Goal: Contribute content: Add original content to the website for others to see

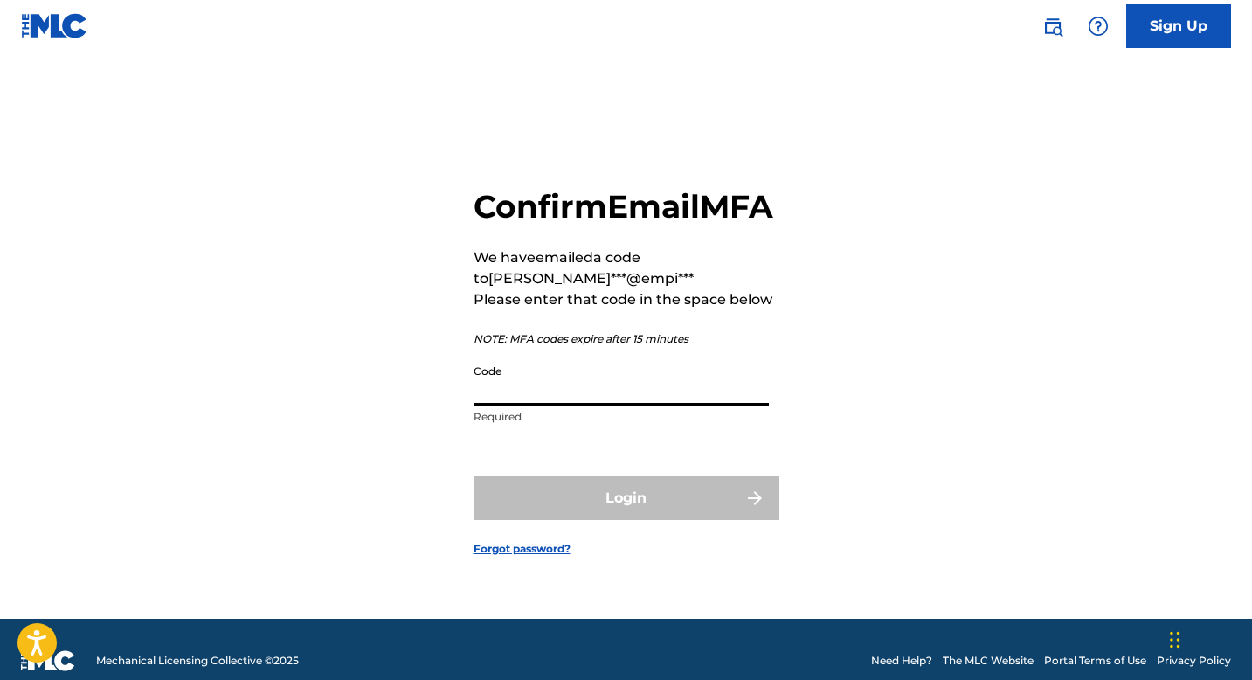
click at [579, 406] on input "Code" at bounding box center [621, 381] width 295 height 50
paste input "245991"
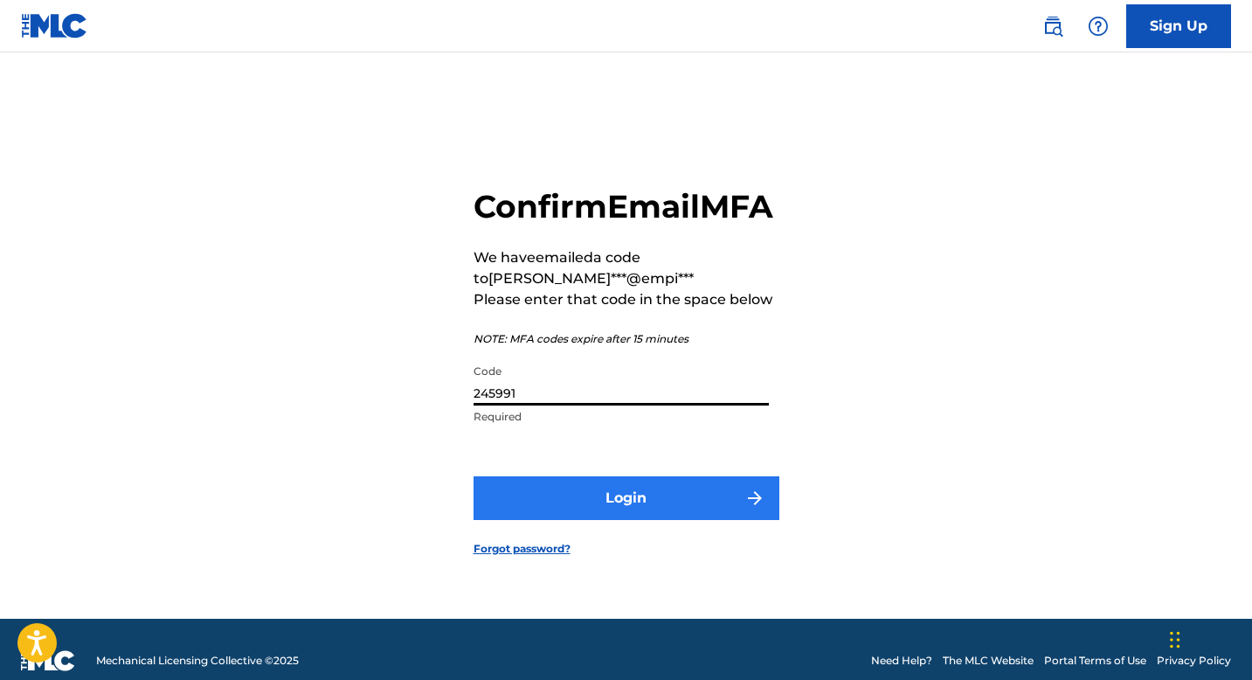
type input "245991"
click at [690, 506] on button "Login" at bounding box center [627, 498] width 306 height 44
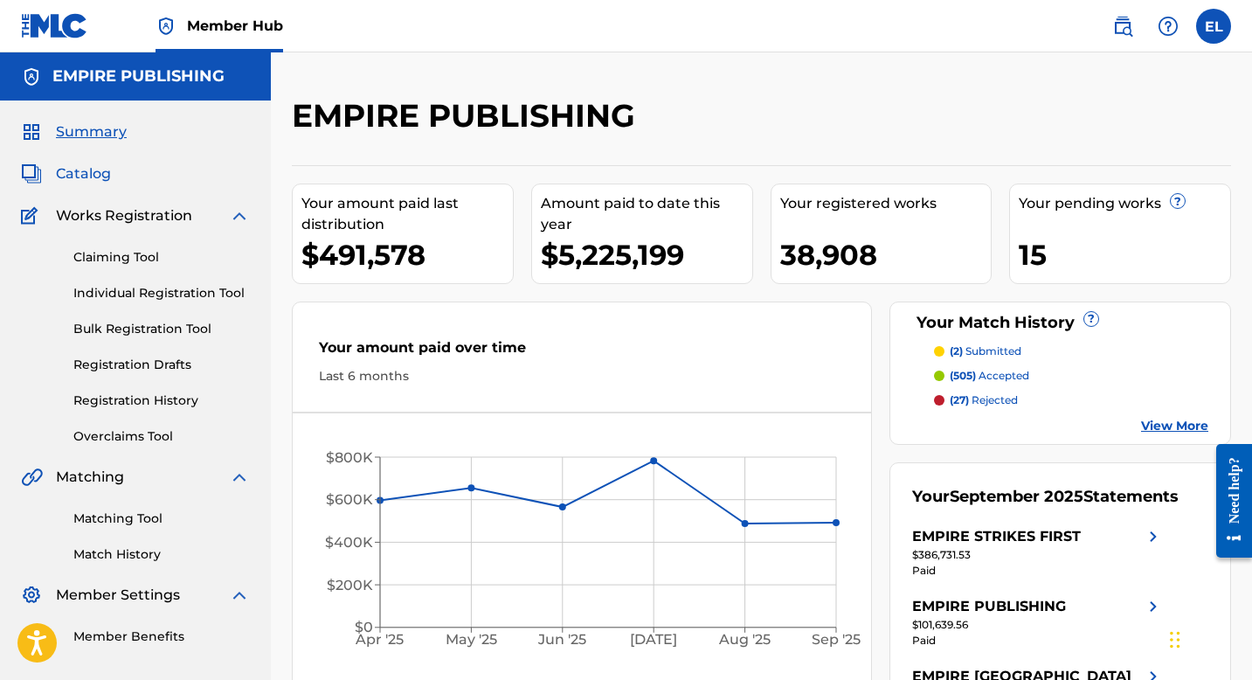
click at [92, 177] on span "Catalog" at bounding box center [83, 173] width 55 height 21
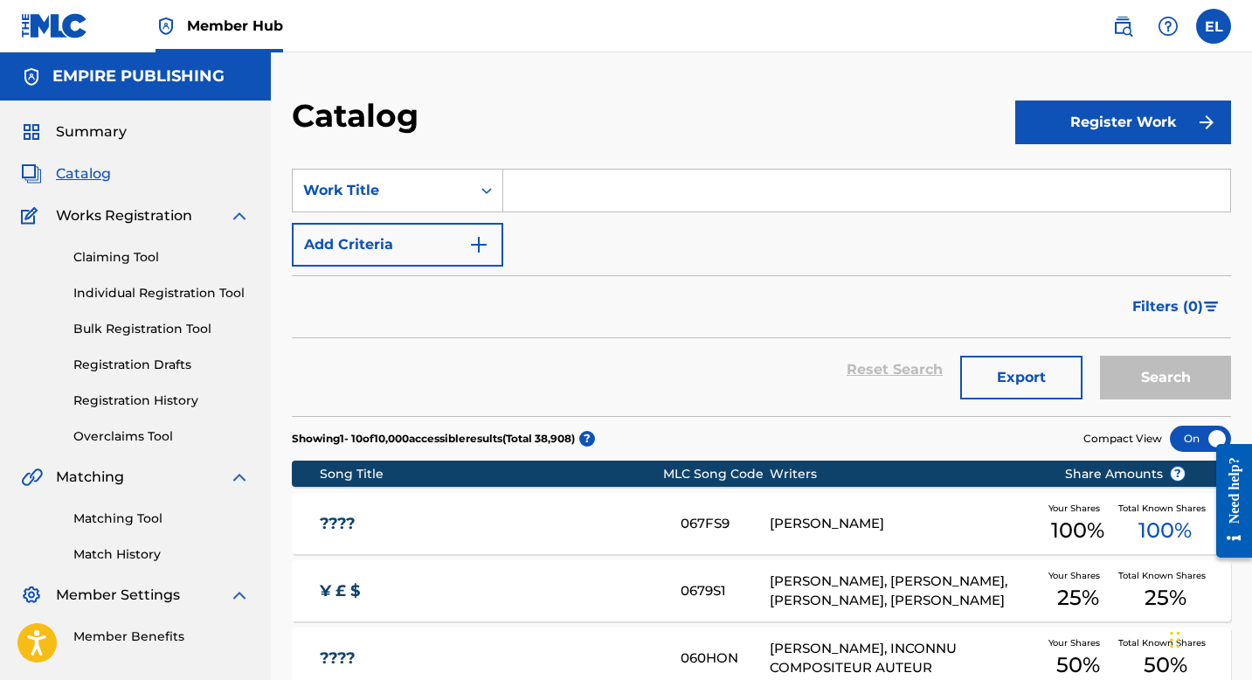
click at [593, 177] on input "Search Form" at bounding box center [866, 191] width 727 height 42
paste input "Serving The Base"
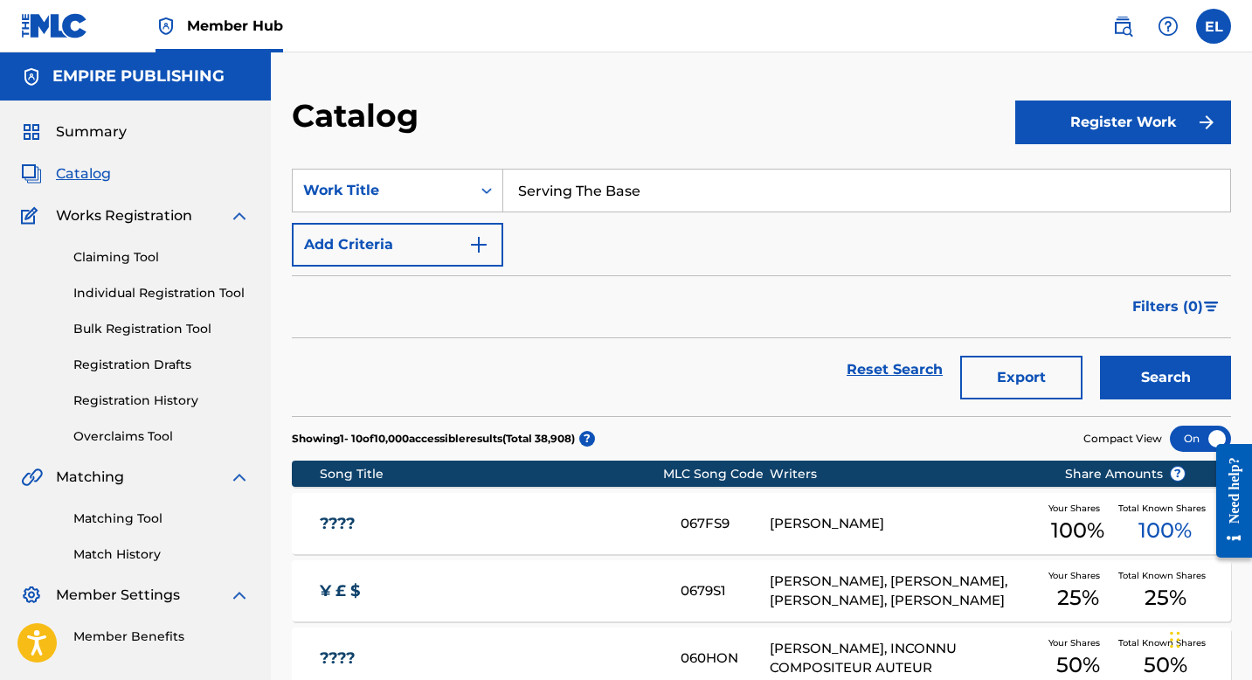
type input "Serving The Base"
click at [620, 118] on div "Catalog" at bounding box center [654, 122] width 724 height 52
click at [1170, 384] on button "Search" at bounding box center [1165, 378] width 131 height 44
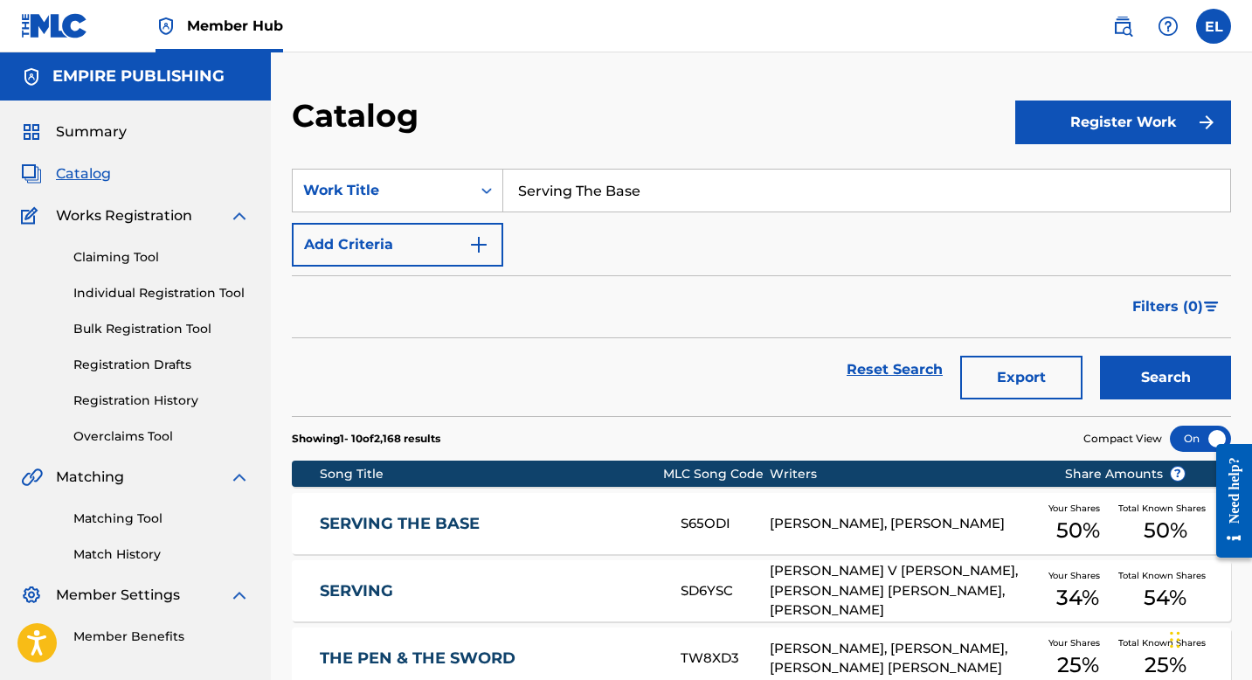
click at [531, 510] on div "SERVING THE BASE S65ODI [PERSON_NAME], [PERSON_NAME] Your Shares 50 % Total Kno…" at bounding box center [762, 523] width 940 height 61
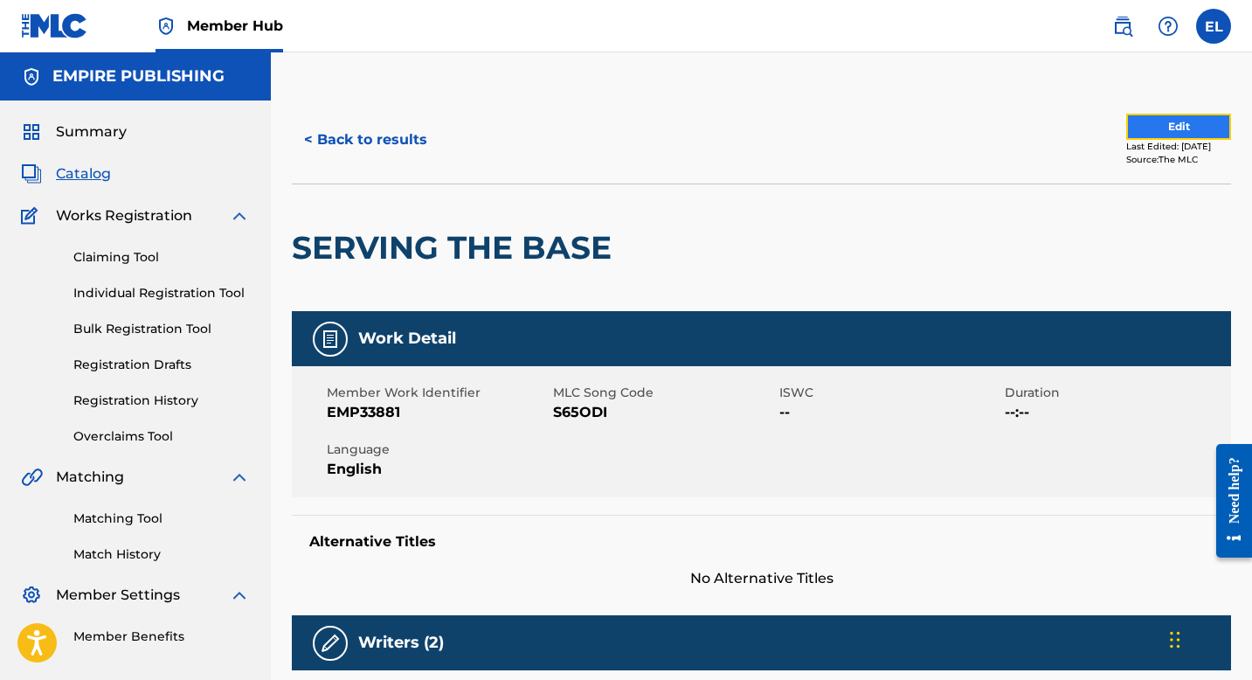
click at [1130, 133] on button "Edit" at bounding box center [1179, 127] width 105 height 26
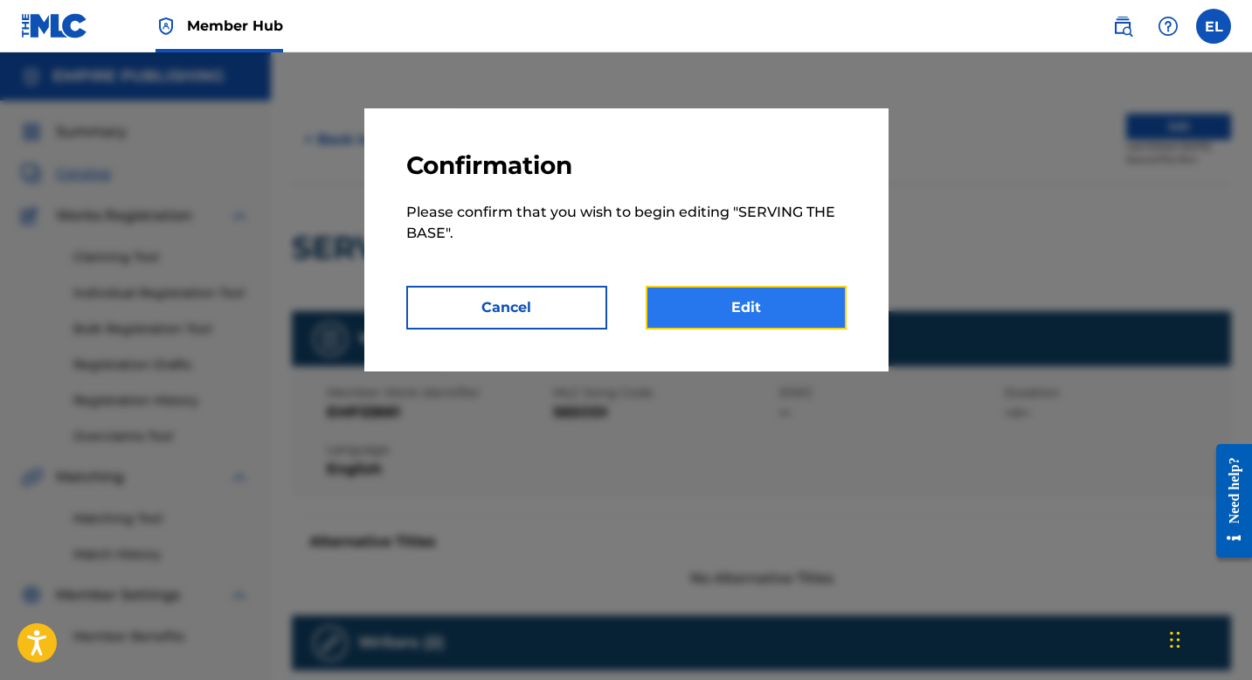
click at [843, 310] on link "Edit" at bounding box center [746, 308] width 201 height 44
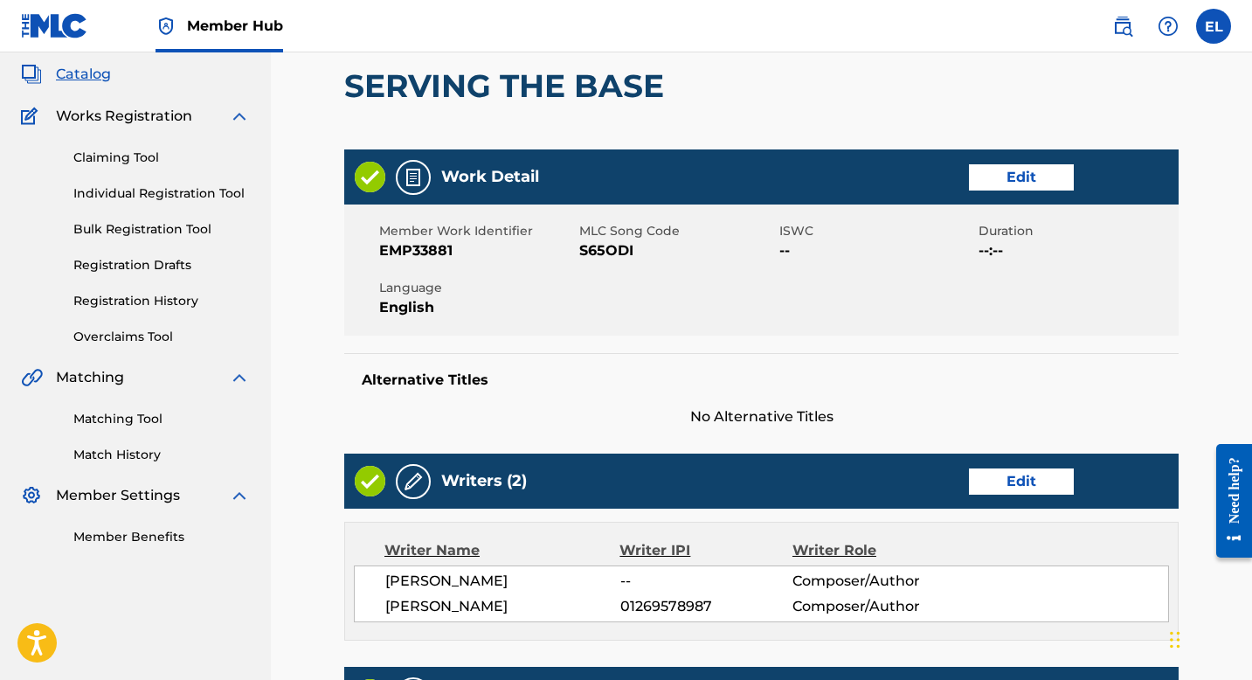
scroll to position [101, 0]
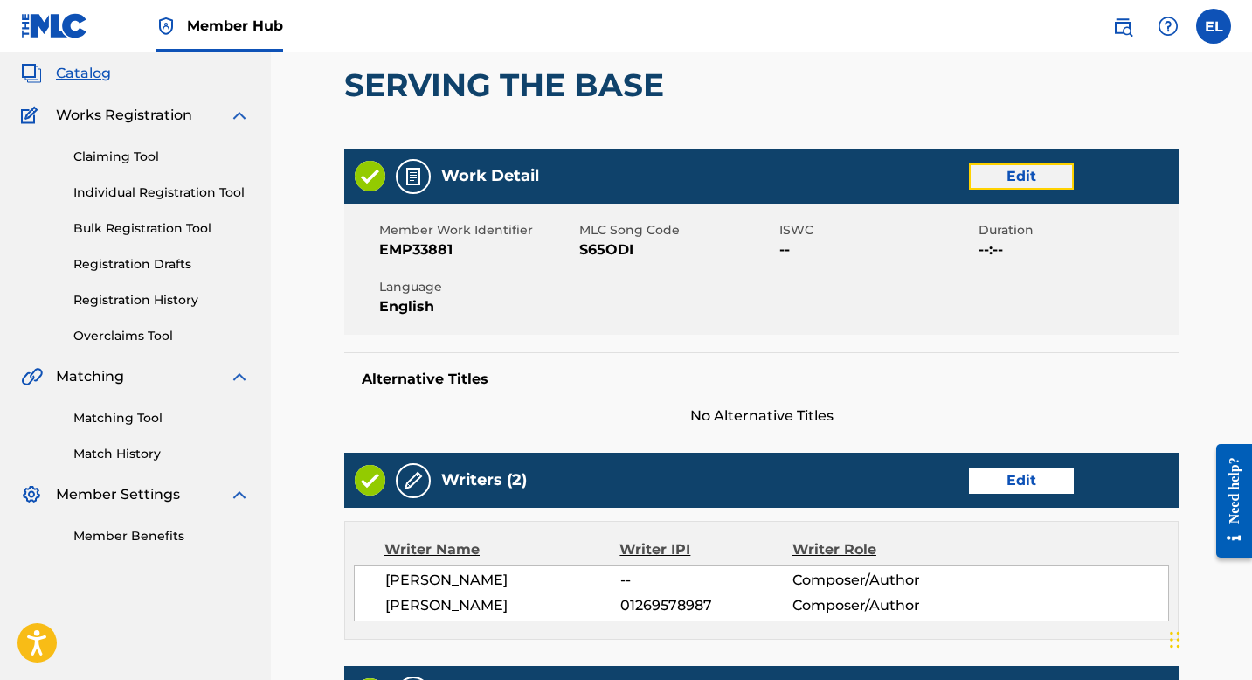
click at [1017, 175] on link "Edit" at bounding box center [1021, 176] width 105 height 26
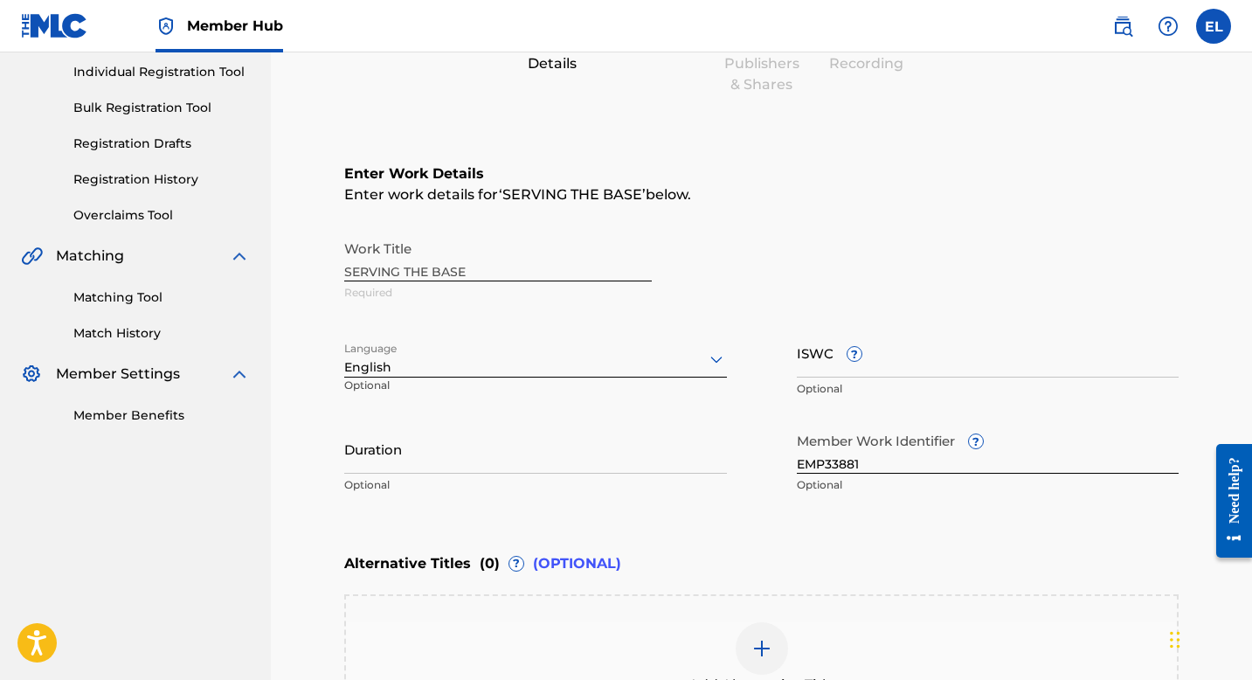
scroll to position [336, 0]
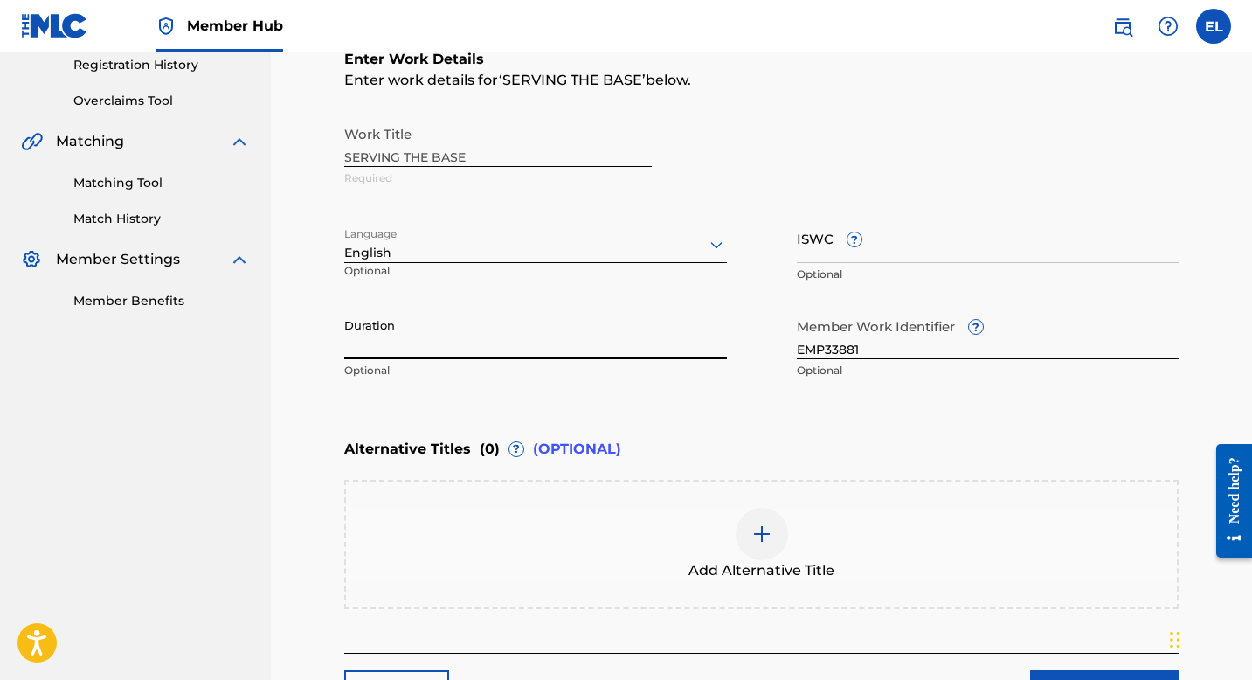
click at [367, 344] on input "Duration" at bounding box center [535, 334] width 383 height 50
type input "02:24"
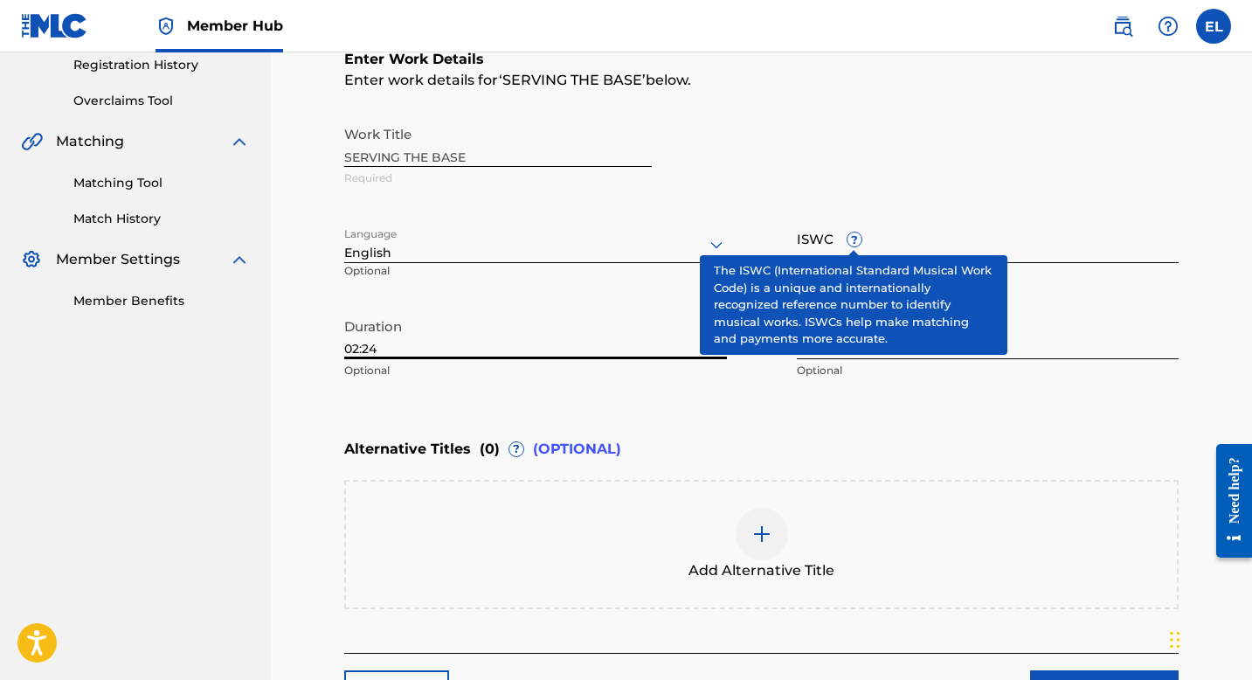
click at [871, 244] on input "ISWC ?" at bounding box center [988, 238] width 383 height 50
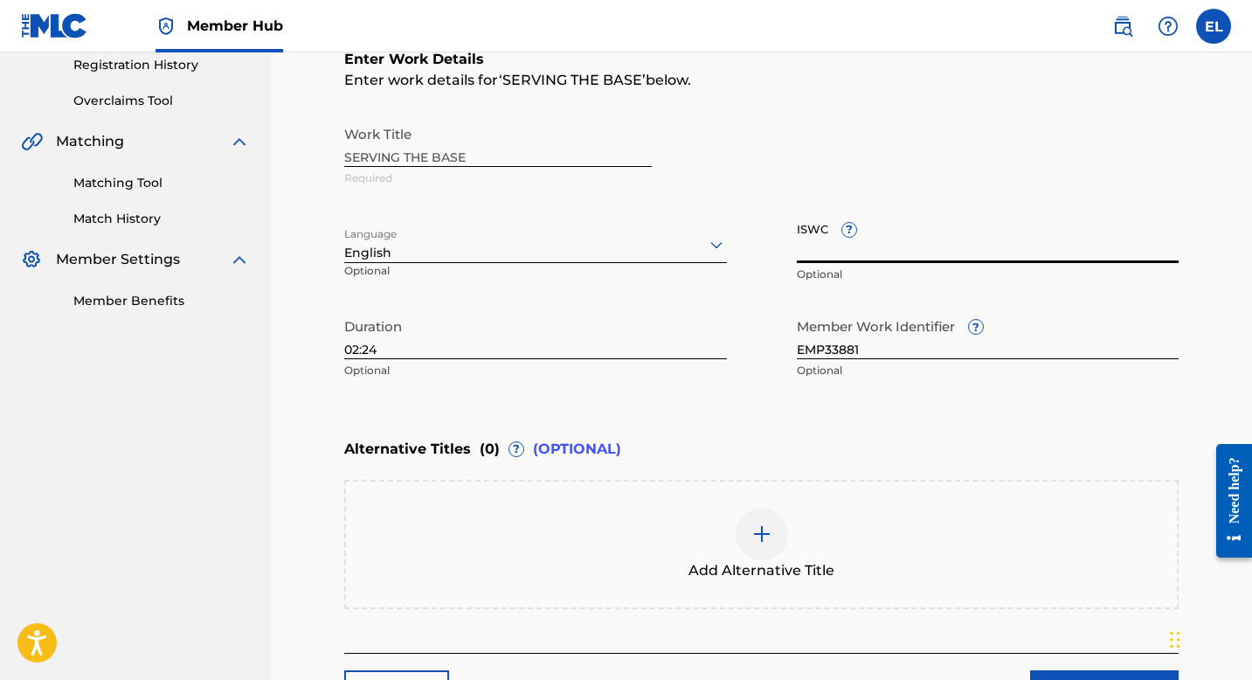
paste input "T3296237446"
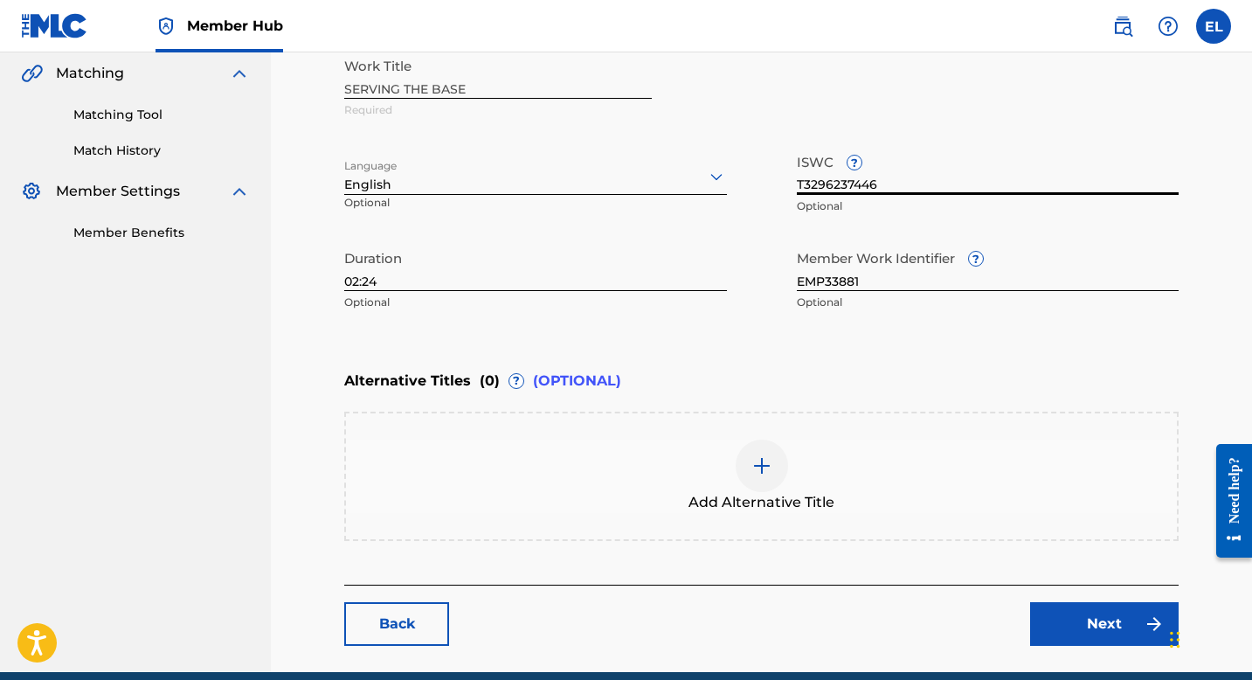
scroll to position [479, 0]
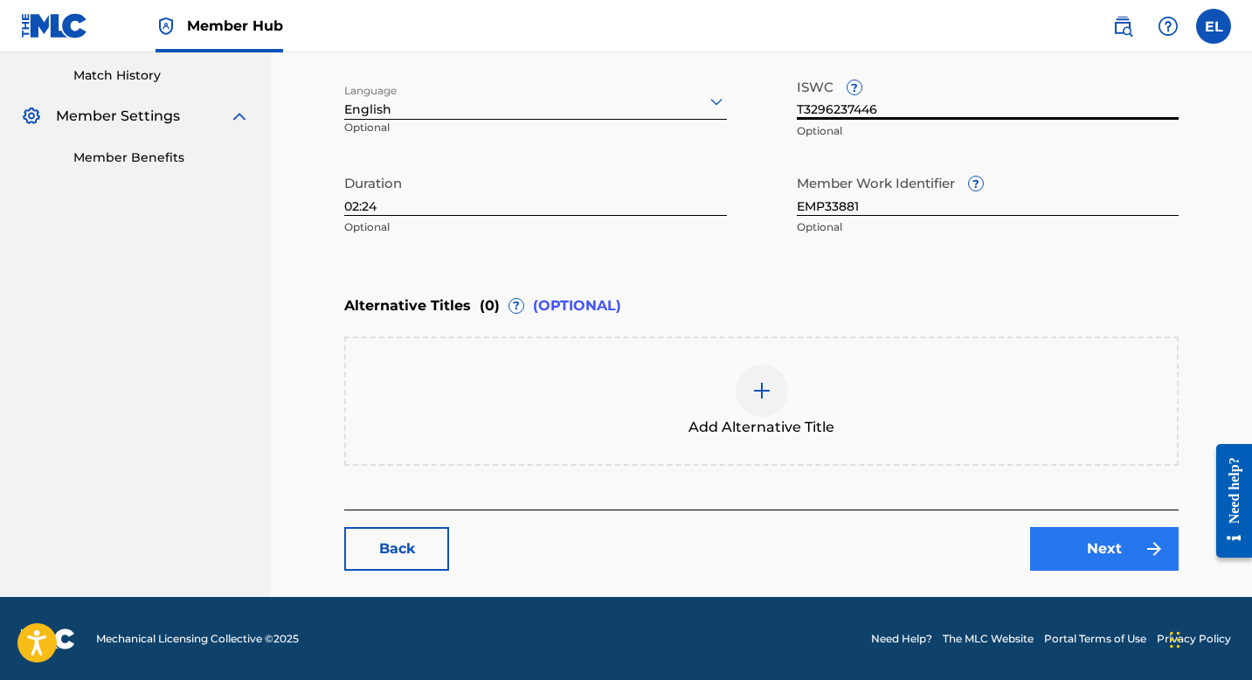
type input "T3296237446"
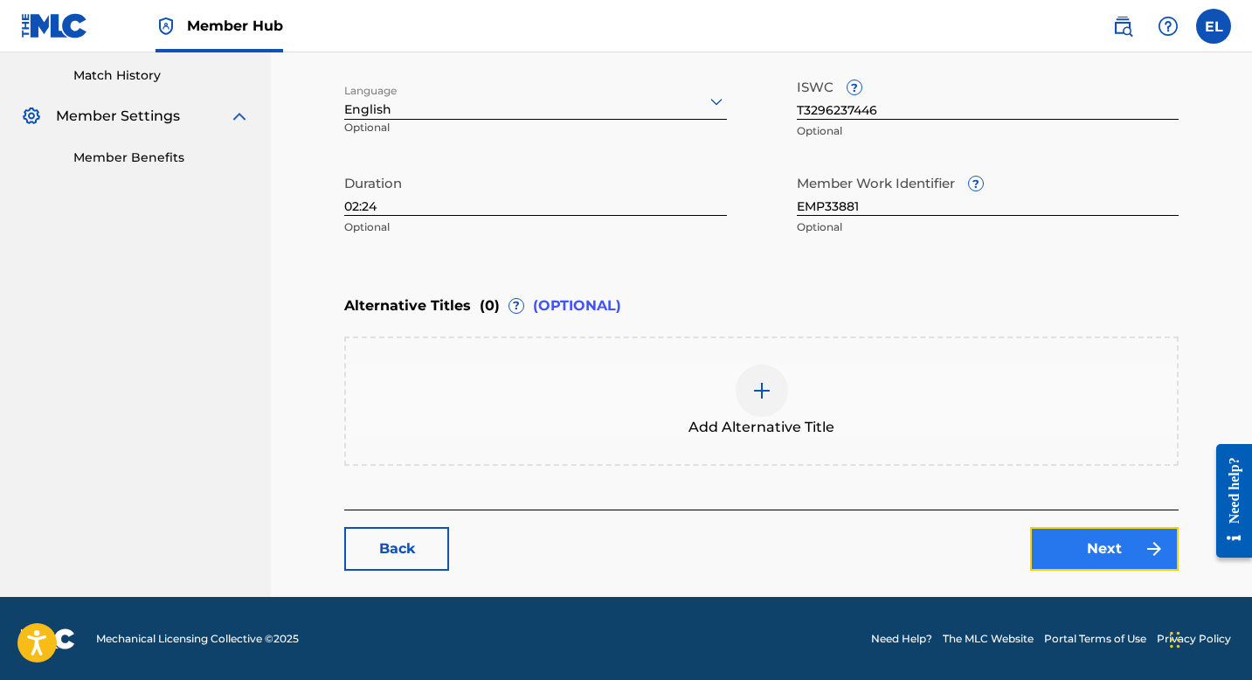
click at [1069, 547] on link "Next" at bounding box center [1104, 549] width 149 height 44
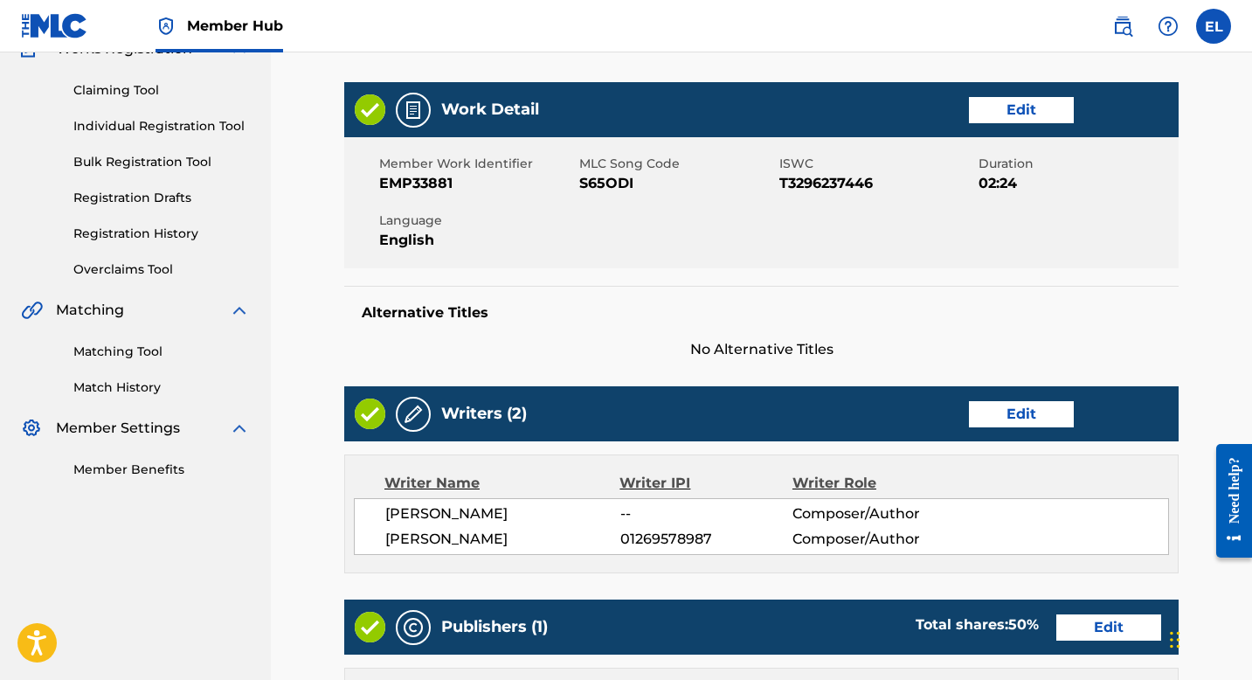
scroll to position [320, 0]
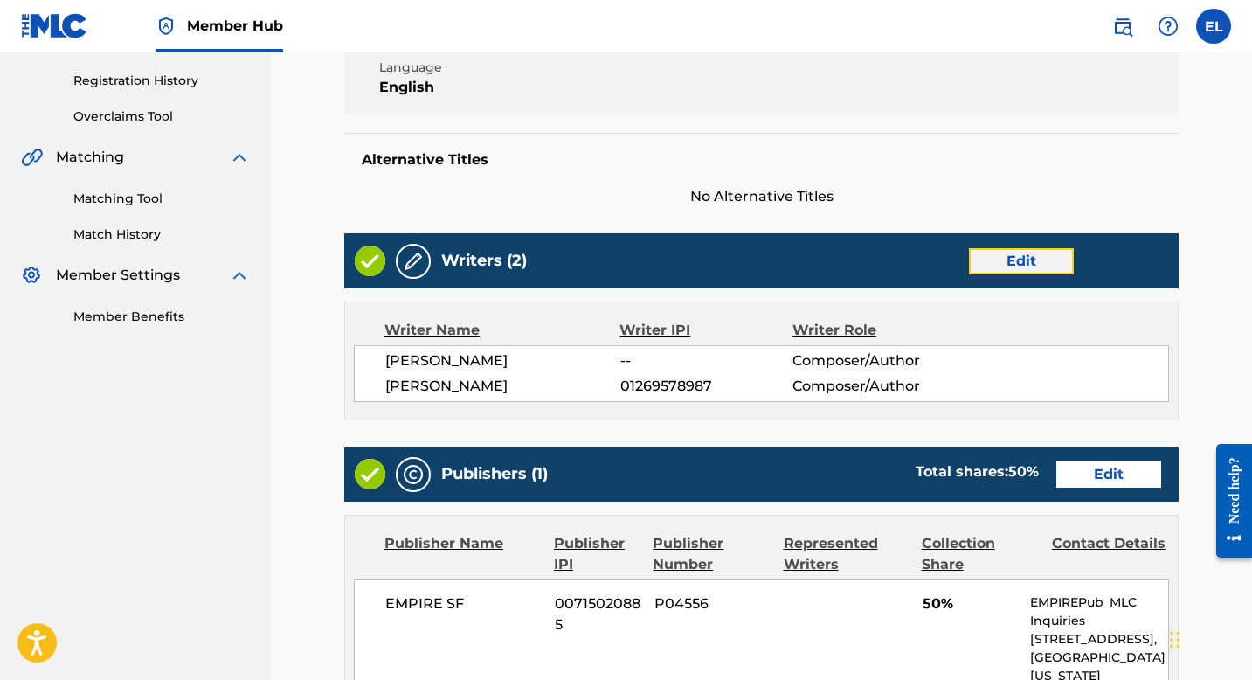
click at [974, 256] on link "Edit" at bounding box center [1021, 261] width 105 height 26
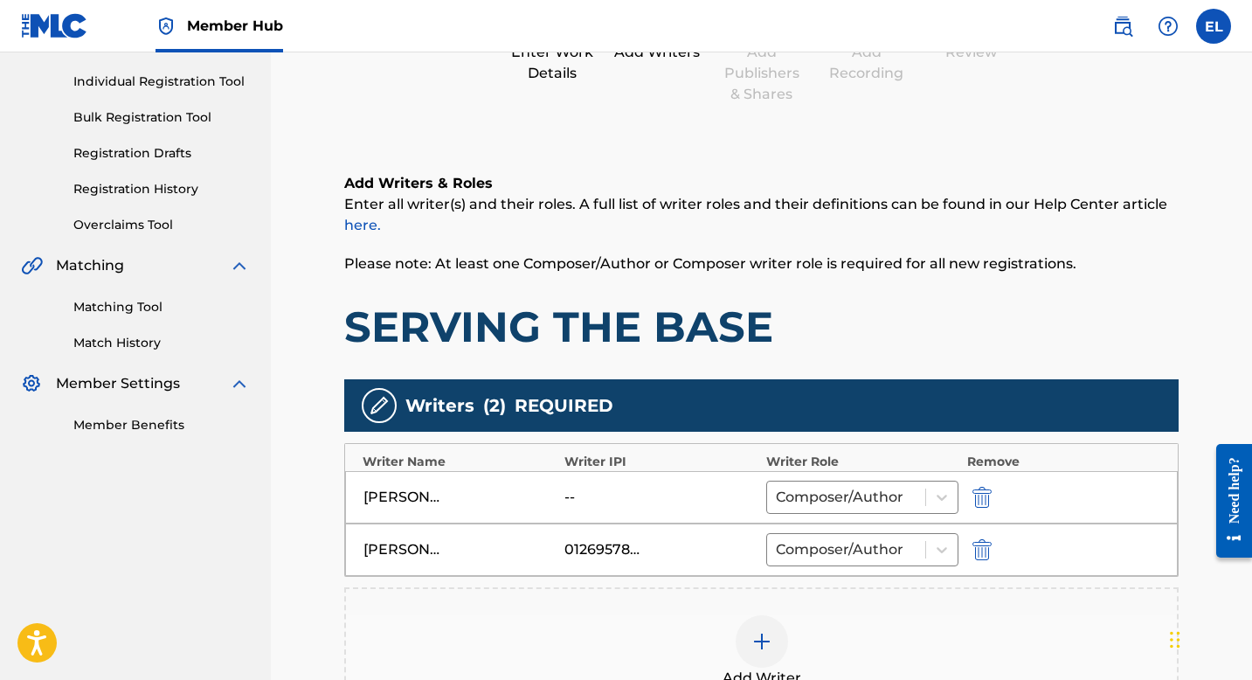
scroll to position [343, 0]
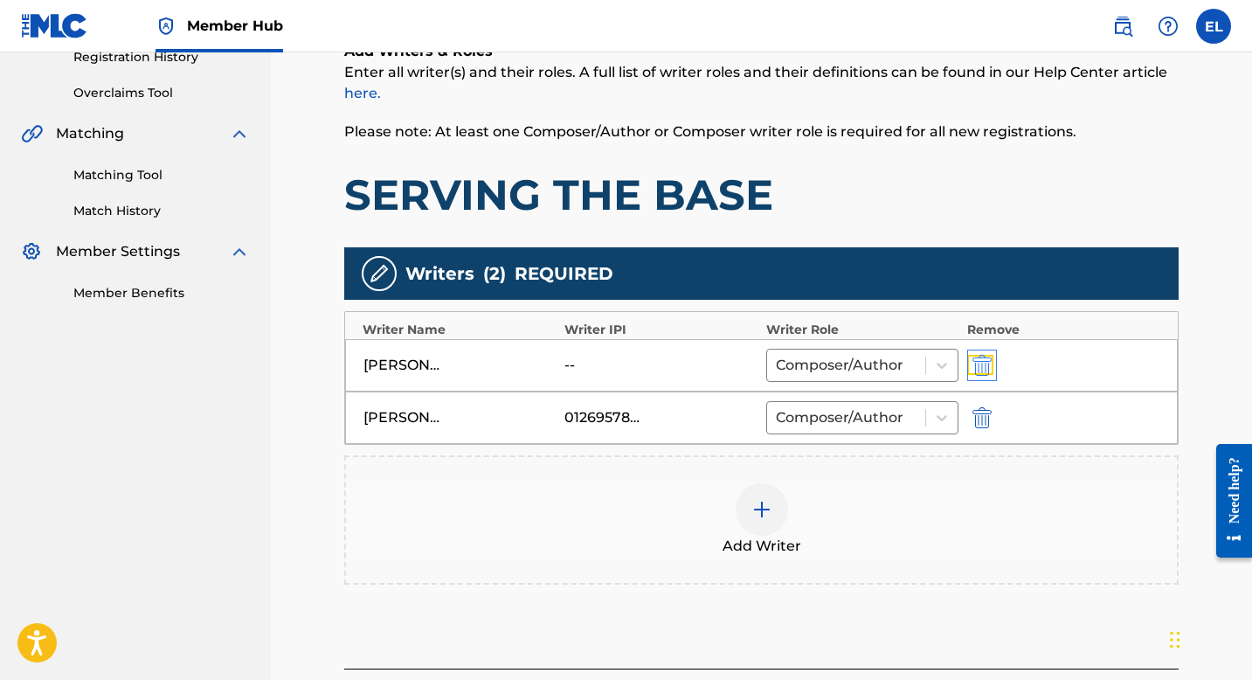
click at [979, 370] on img "submit" at bounding box center [982, 365] width 19 height 21
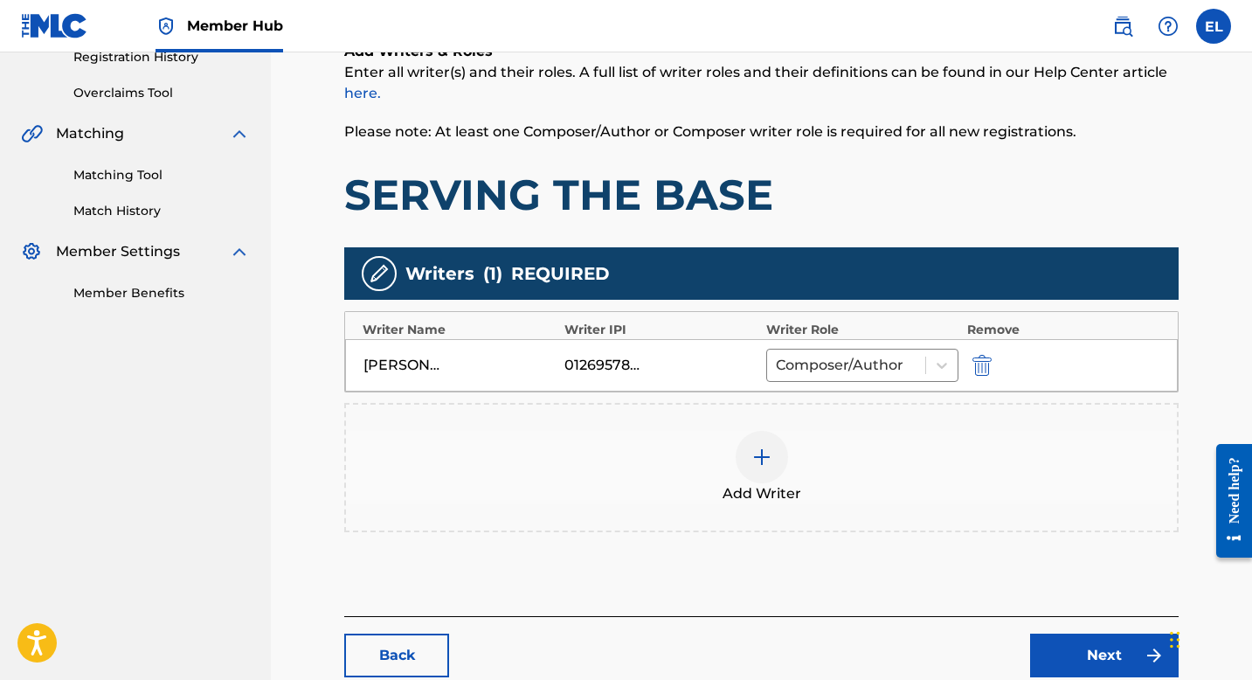
click at [761, 463] on img at bounding box center [762, 457] width 21 height 21
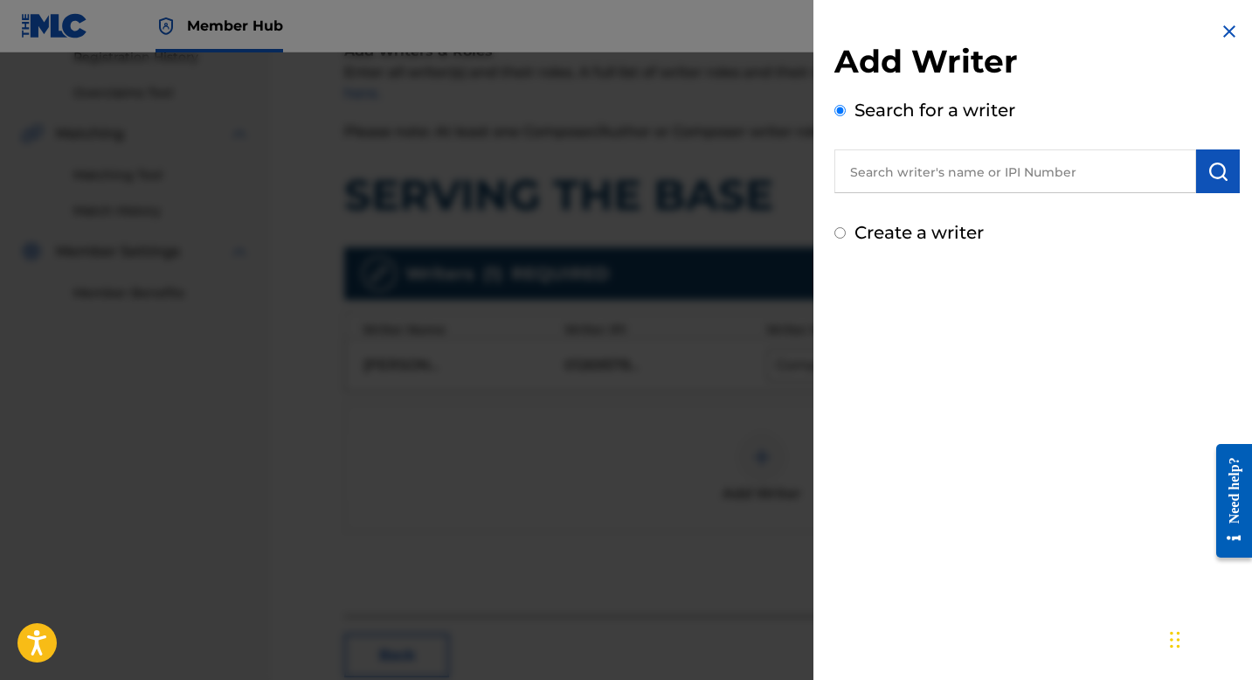
click at [928, 176] on input "text" at bounding box center [1016, 171] width 362 height 44
paste input "831541263"
type input "00831541263"
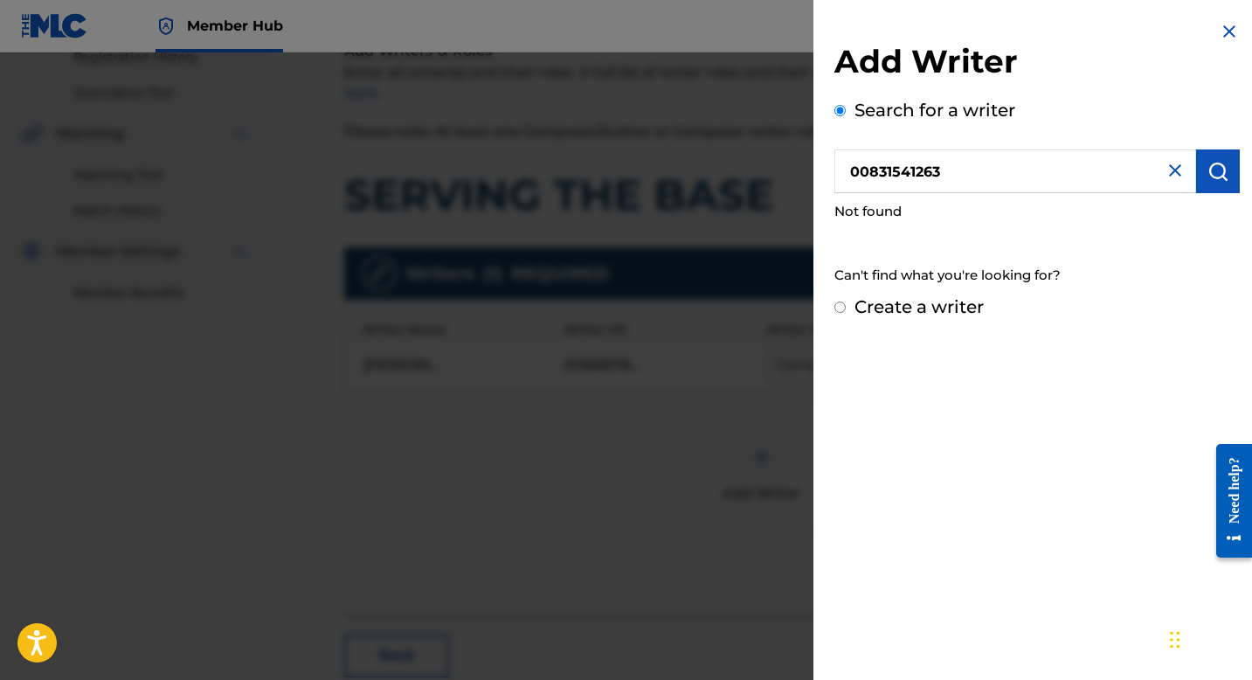
drag, startPoint x: 865, startPoint y: 170, endPoint x: 901, endPoint y: 161, distance: 37.1
click at [867, 170] on input "00831541263" at bounding box center [1016, 171] width 362 height 44
click at [938, 182] on input "00831541263" at bounding box center [1016, 171] width 362 height 44
click at [1196, 179] on button "submit" at bounding box center [1218, 171] width 44 height 44
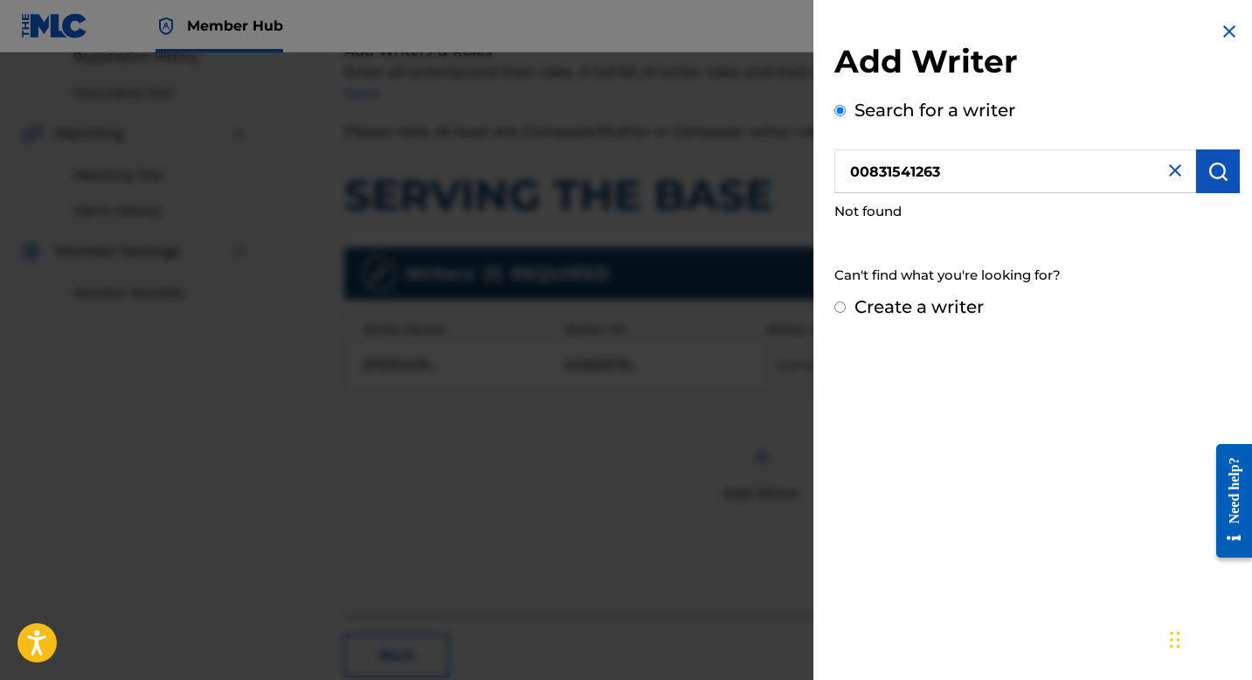
click at [933, 311] on label "Create a writer" at bounding box center [919, 306] width 129 height 21
radio input "true"
click at [846, 311] on input "Create a writer" at bounding box center [840, 307] width 11 height 11
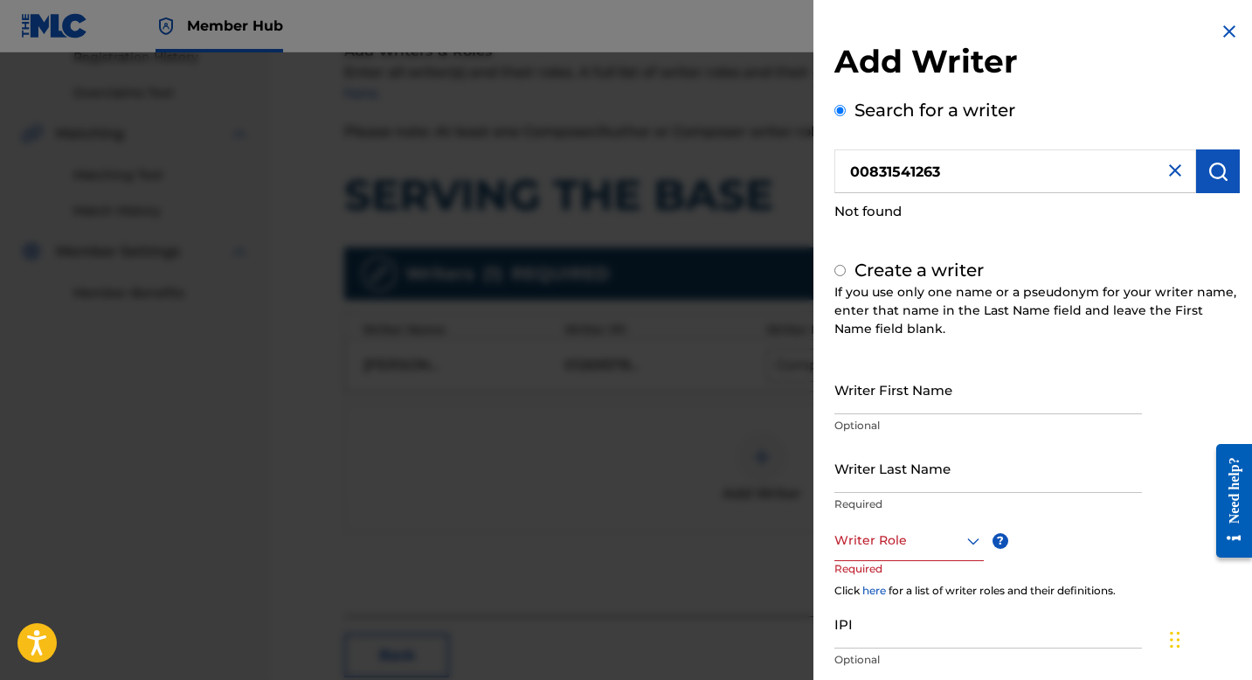
radio input "false"
radio input "true"
click at [917, 398] on input "Writer First Name" at bounding box center [989, 389] width 308 height 50
paste input "[PERSON_NAME]"
type input "[PERSON_NAME]"
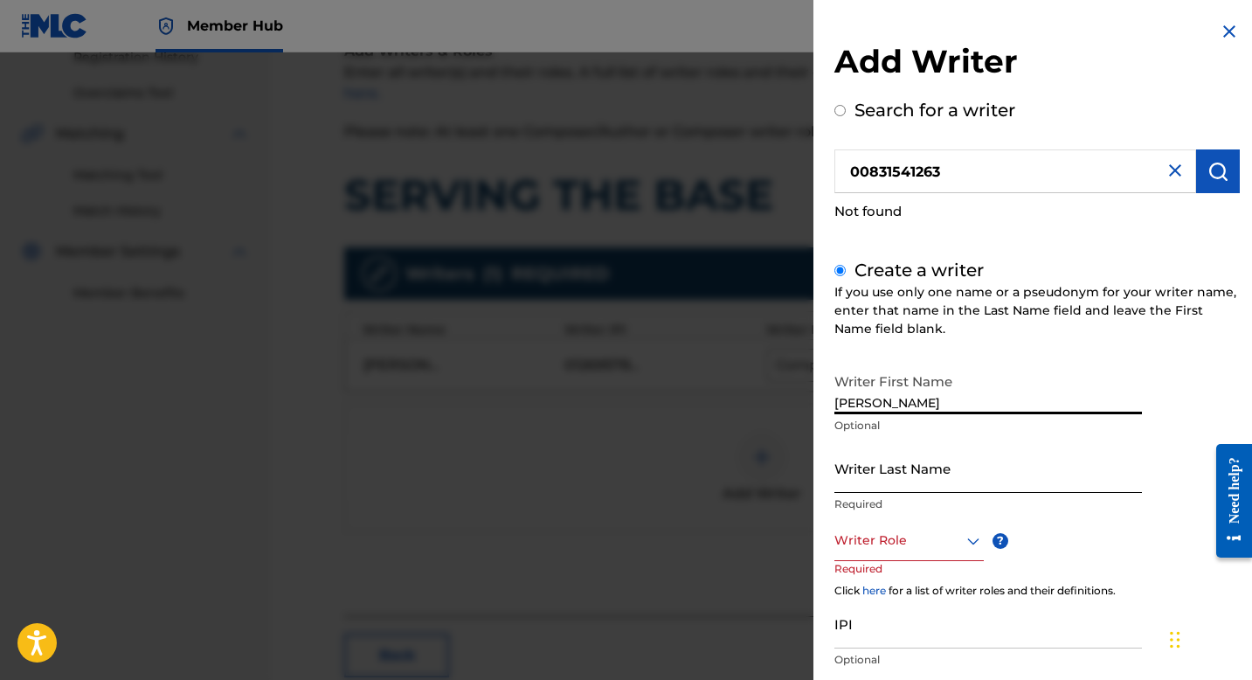
click at [968, 489] on input "Writer Last Name" at bounding box center [989, 468] width 308 height 50
paste input "[PERSON_NAME]"
type input "[PERSON_NAME]"
click at [903, 551] on div "Writer Role" at bounding box center [909, 541] width 149 height 39
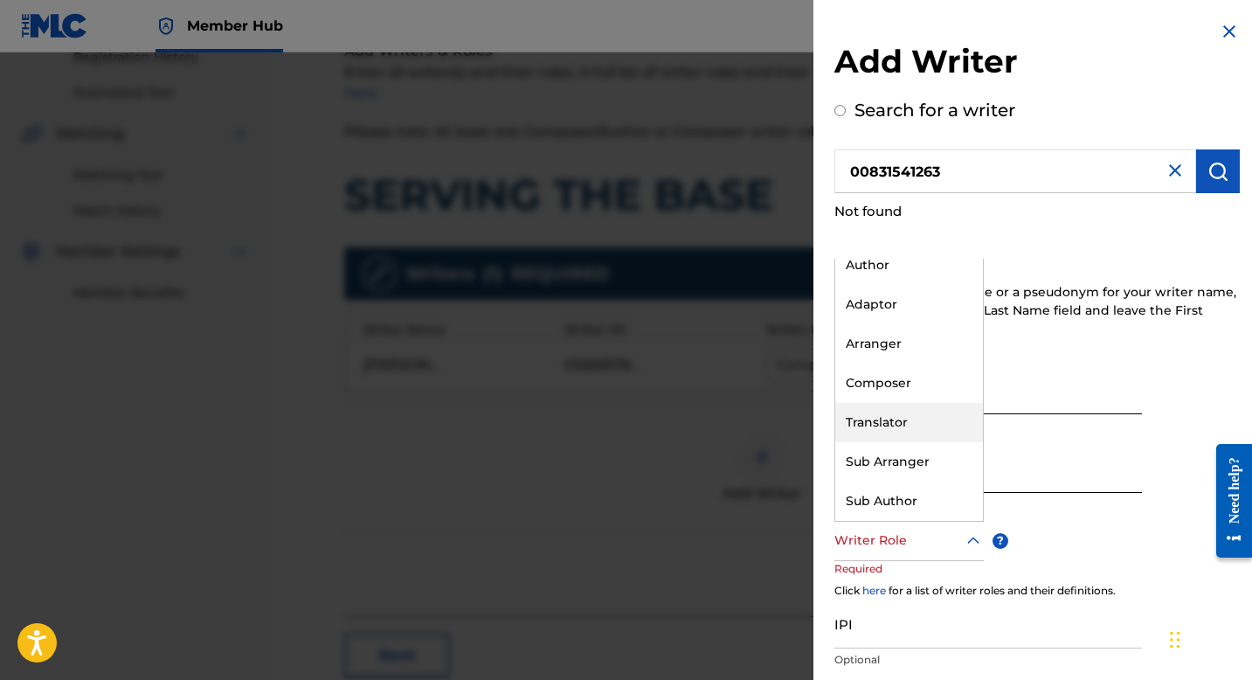
scroll to position [0, 0]
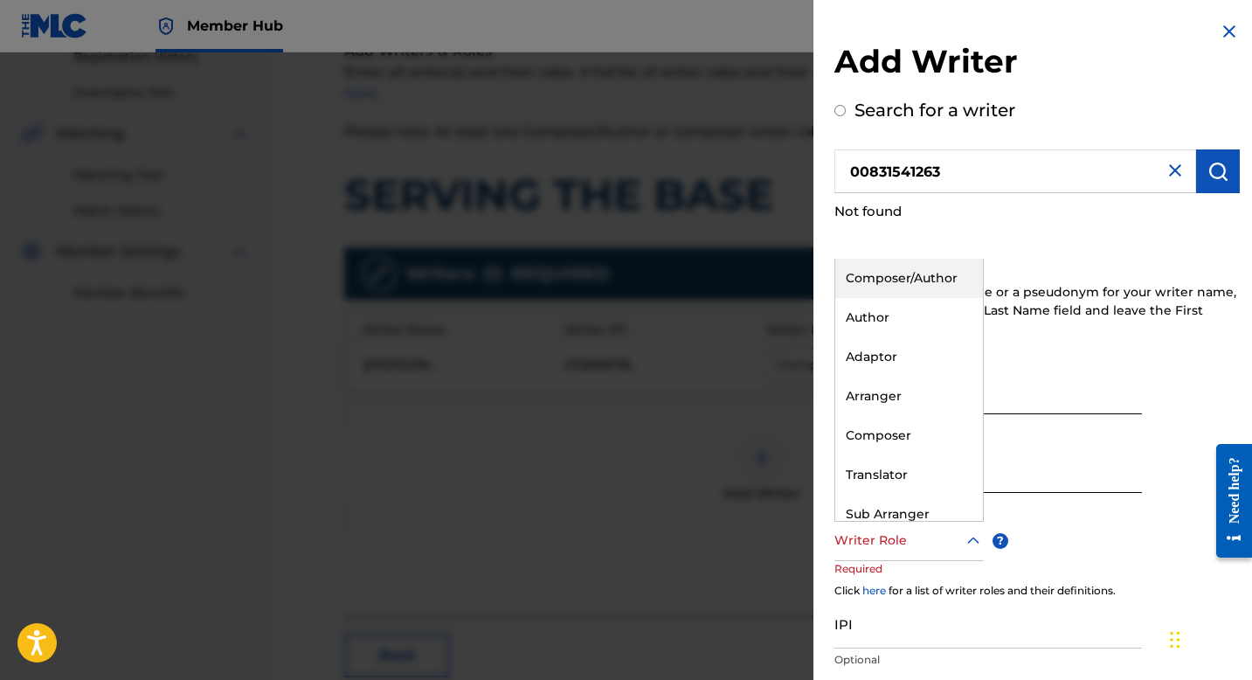
click at [899, 280] on div "Composer/Author" at bounding box center [910, 278] width 148 height 39
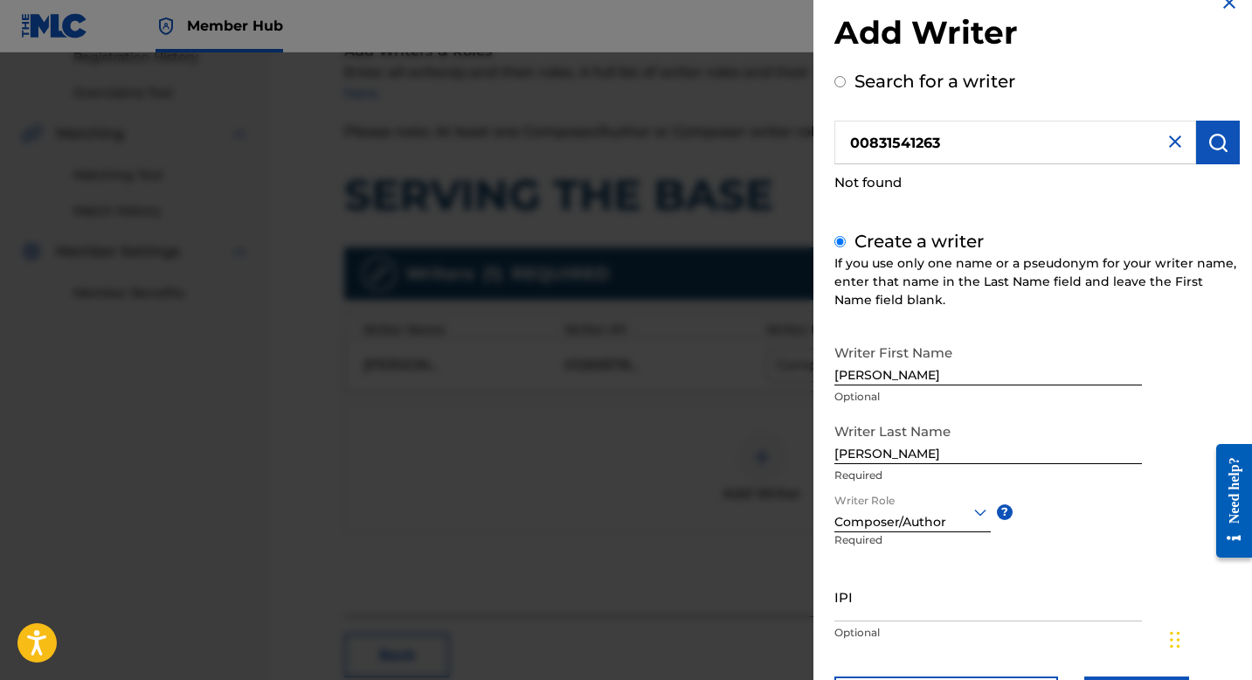
scroll to position [115, 0]
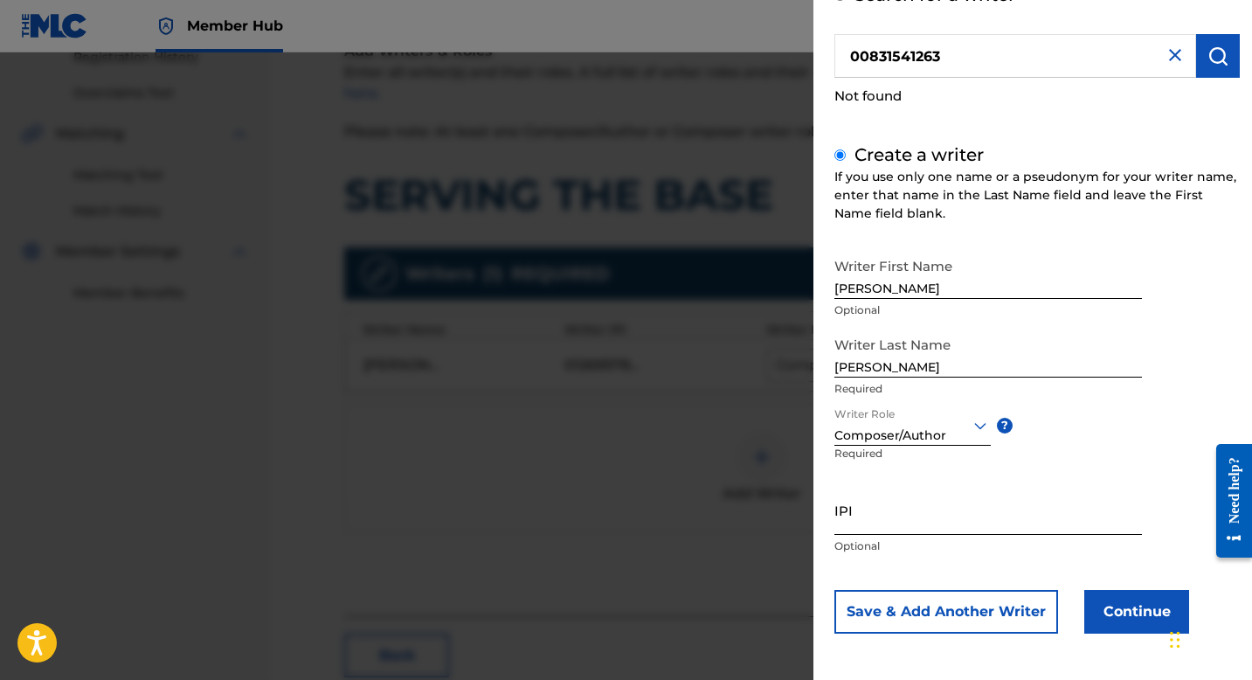
click at [935, 524] on input "IPI" at bounding box center [989, 510] width 308 height 50
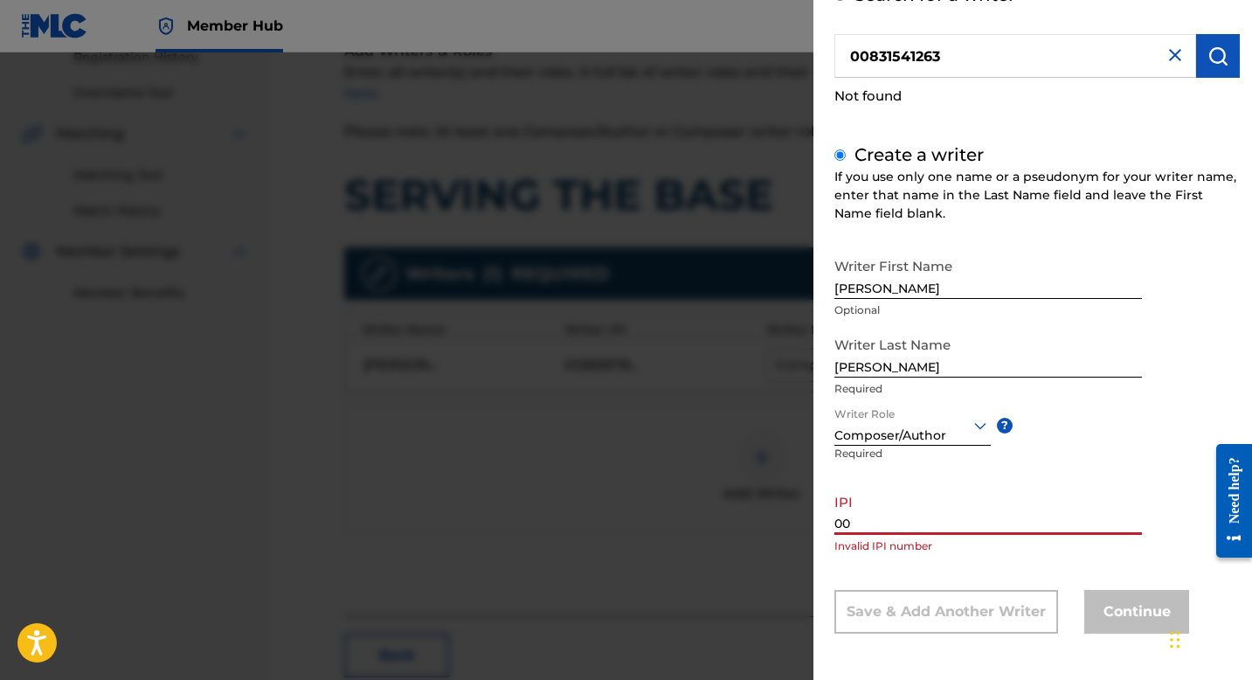
paste input "831541263"
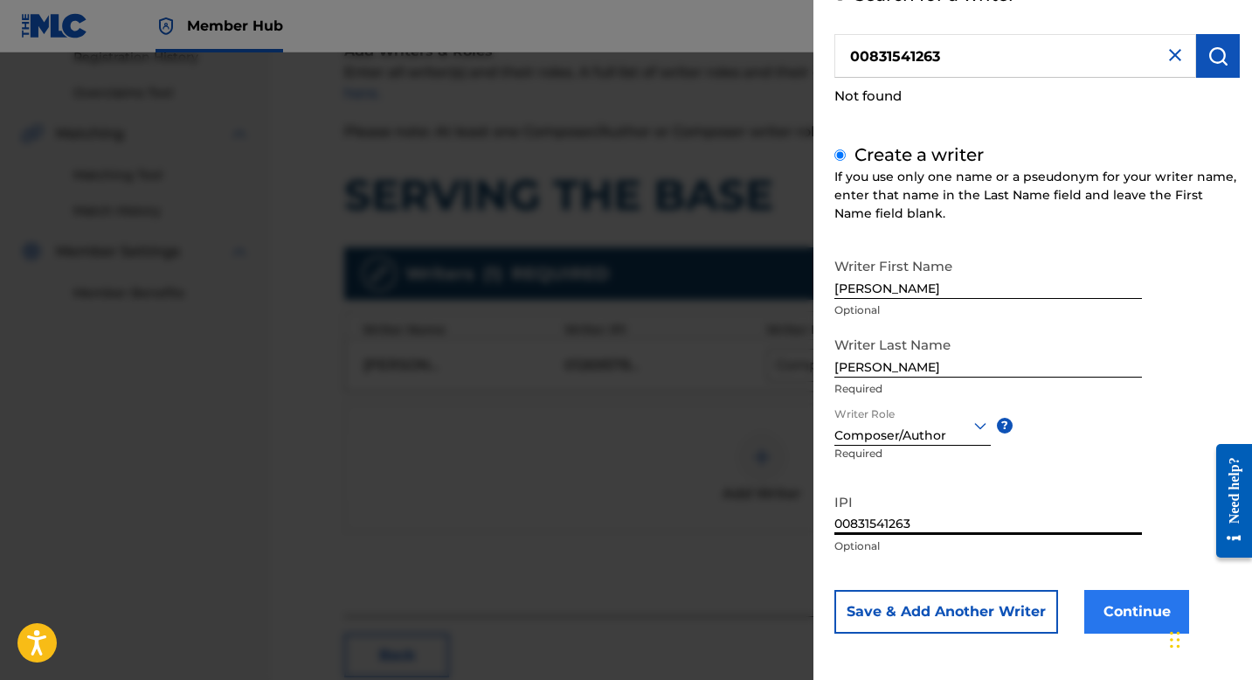
type input "00831541263"
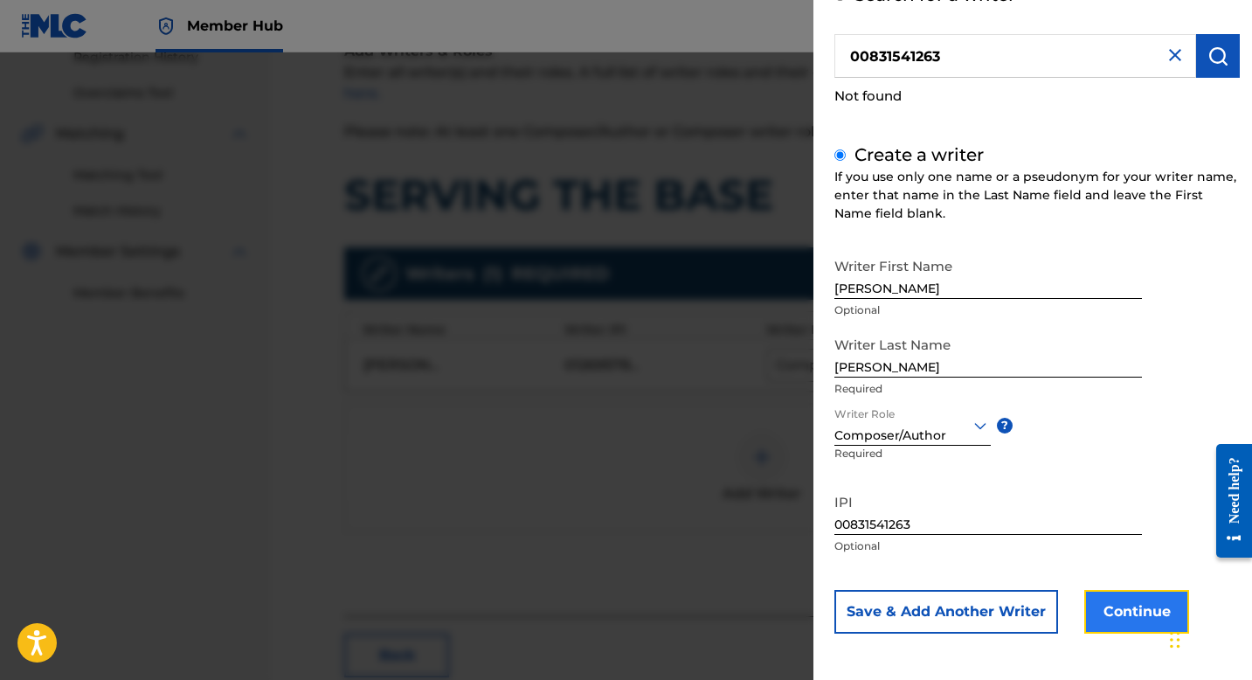
click at [1099, 601] on button "Continue" at bounding box center [1137, 612] width 105 height 44
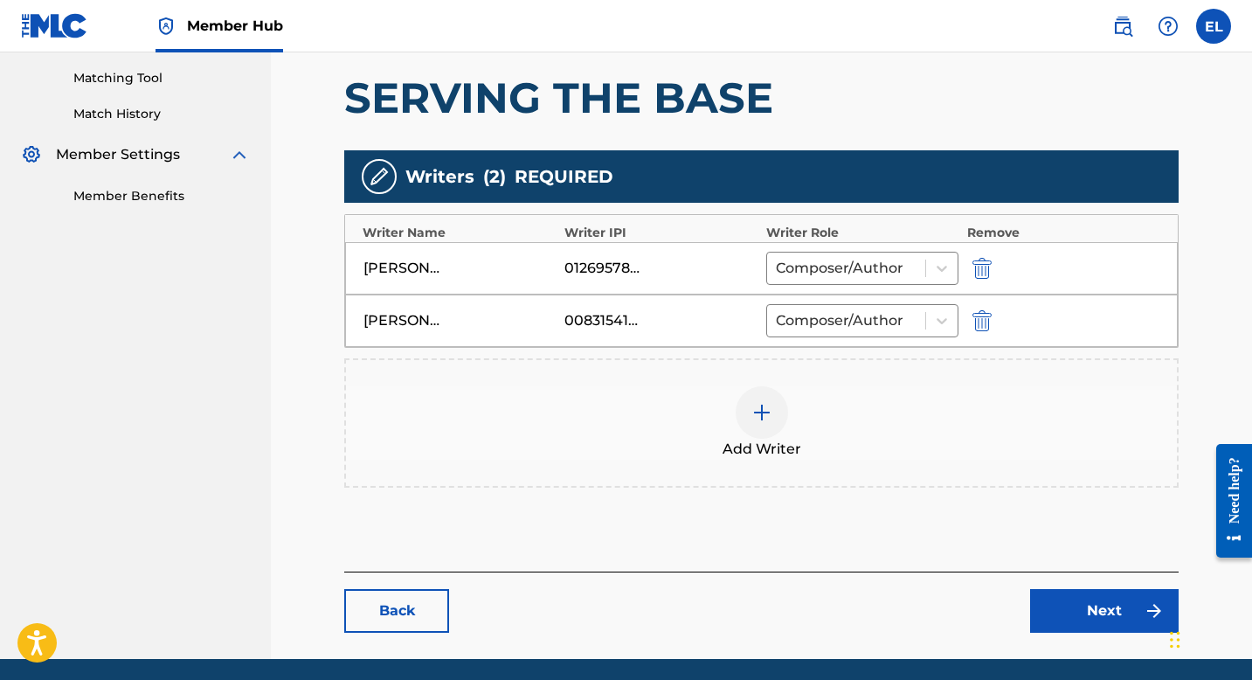
scroll to position [503, 0]
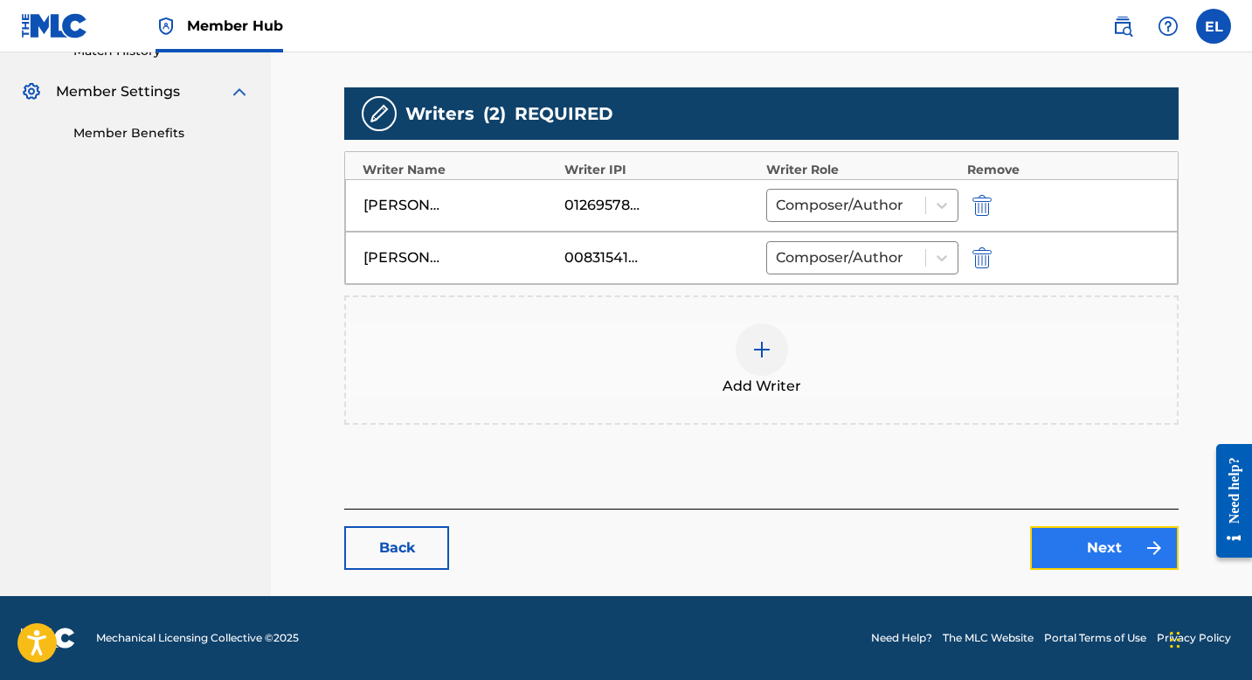
click at [1092, 544] on link "Next" at bounding box center [1104, 548] width 149 height 44
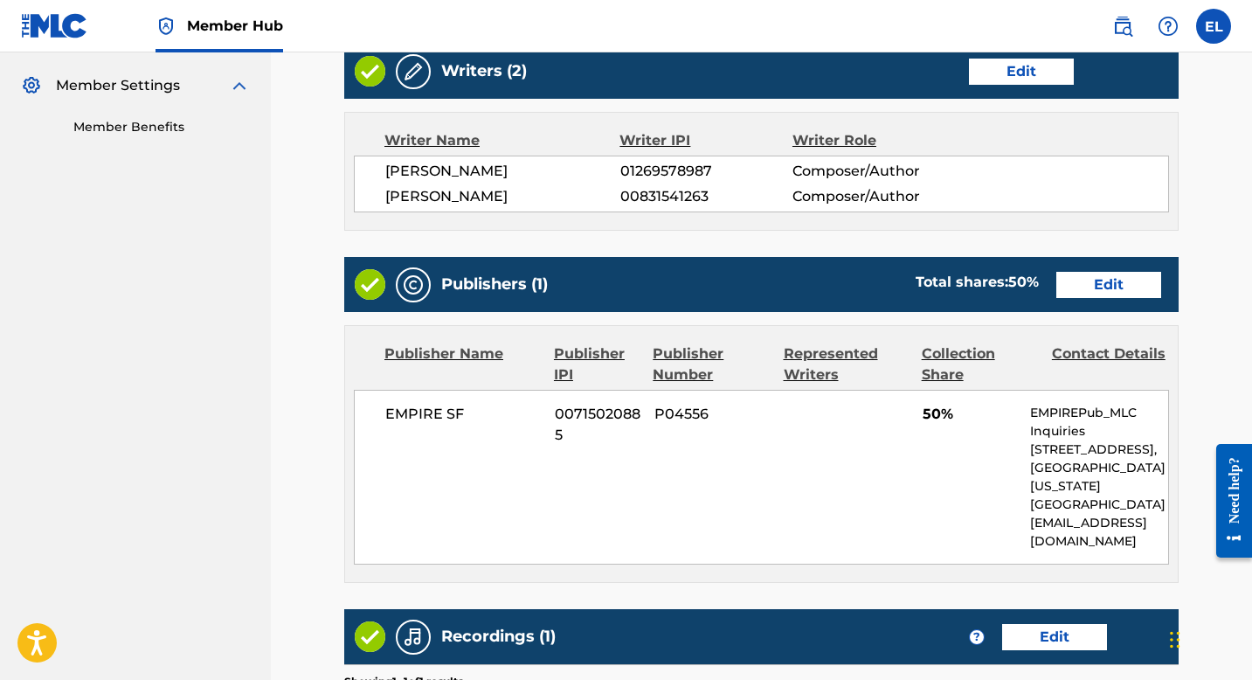
scroll to position [673, 0]
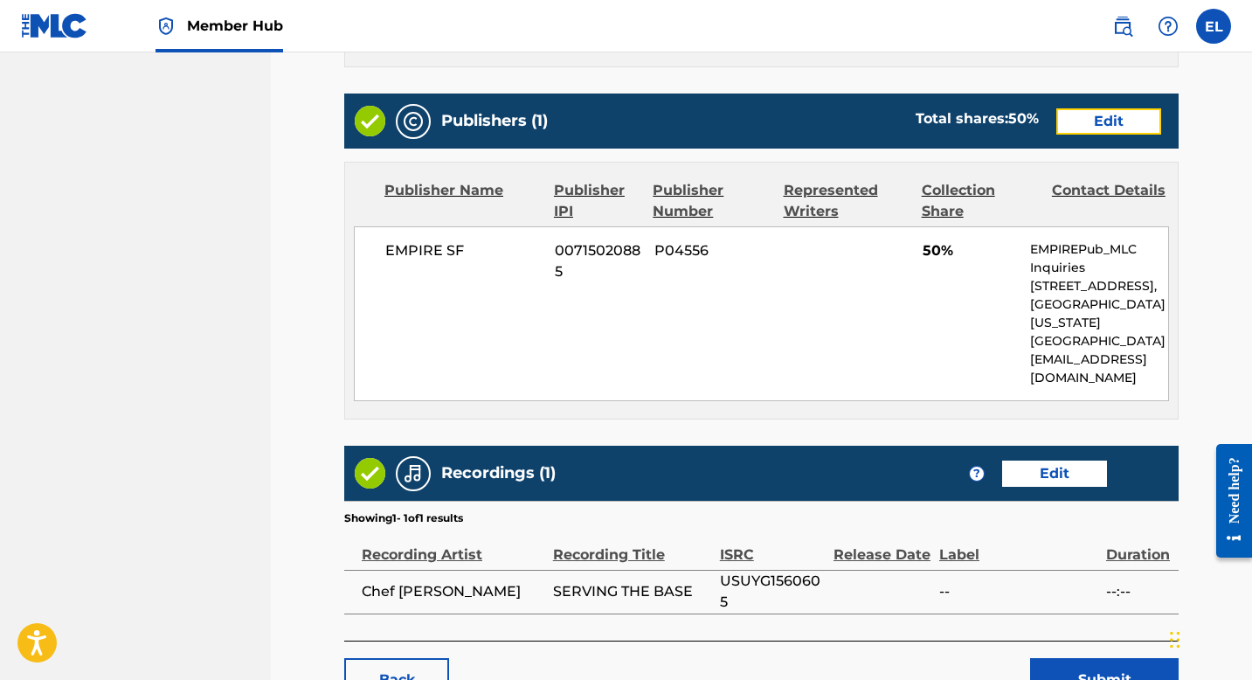
click at [1105, 120] on link "Edit" at bounding box center [1109, 121] width 105 height 26
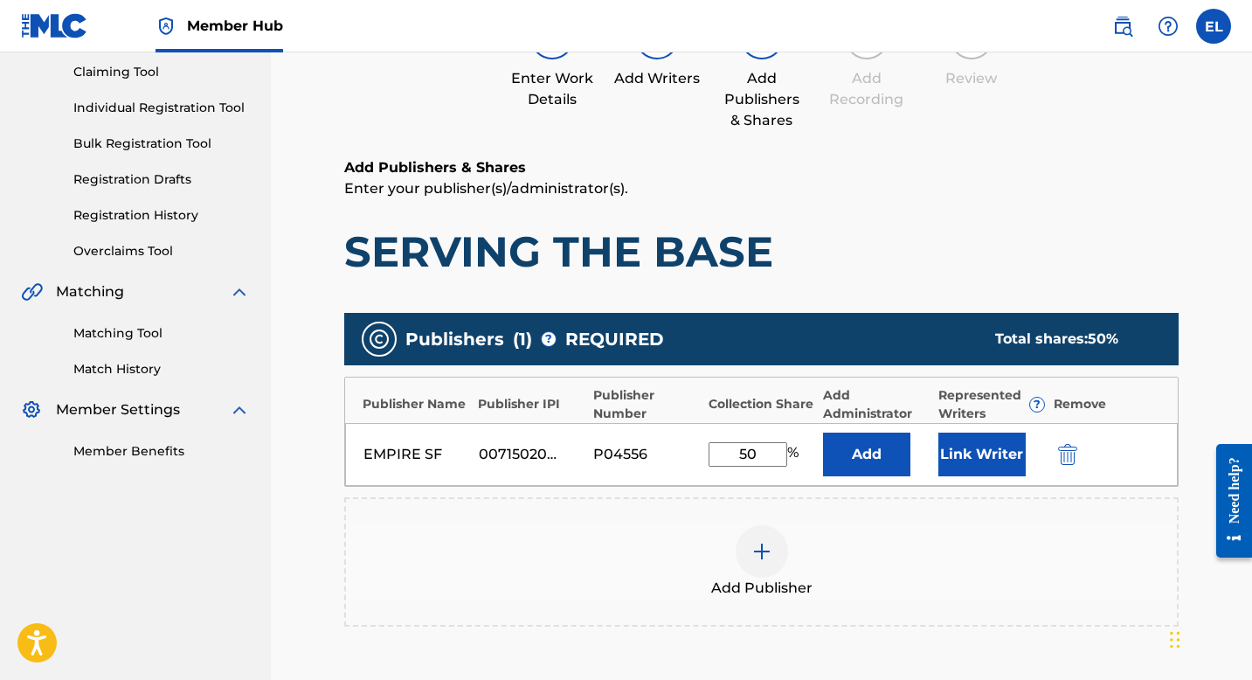
scroll to position [337, 0]
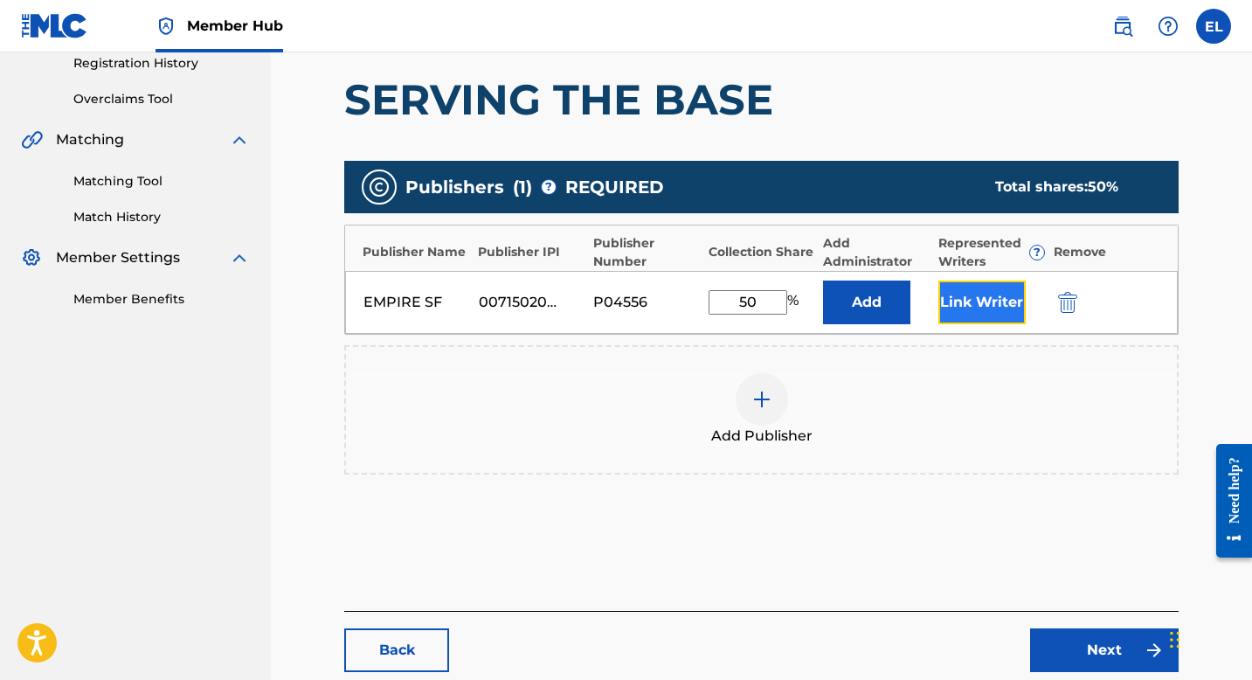
click at [981, 283] on button "Link Writer" at bounding box center [982, 303] width 87 height 44
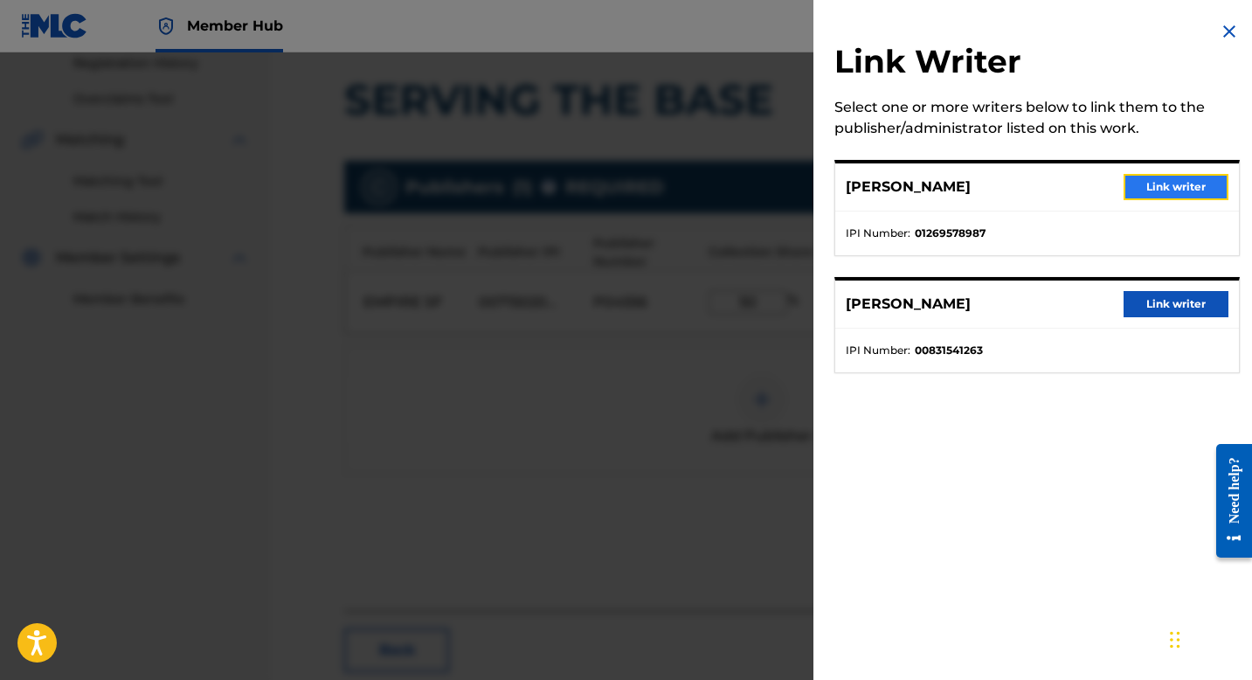
click at [1133, 184] on button "Link writer" at bounding box center [1176, 187] width 105 height 26
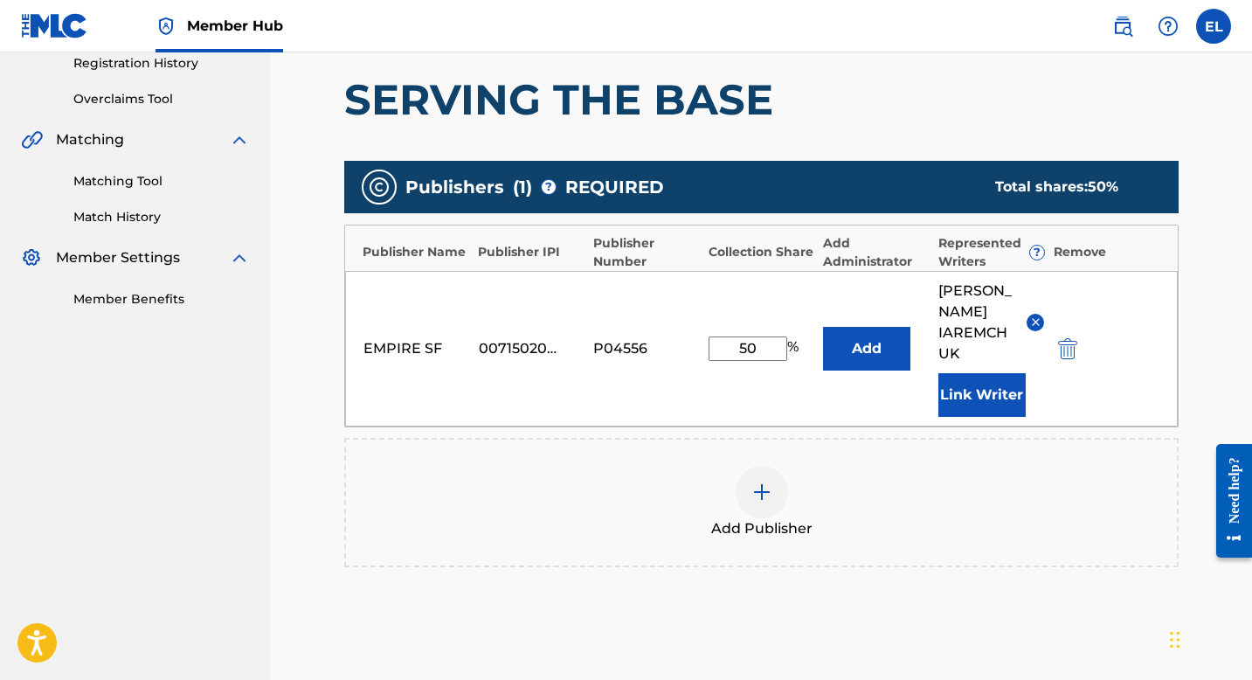
scroll to position [511, 0]
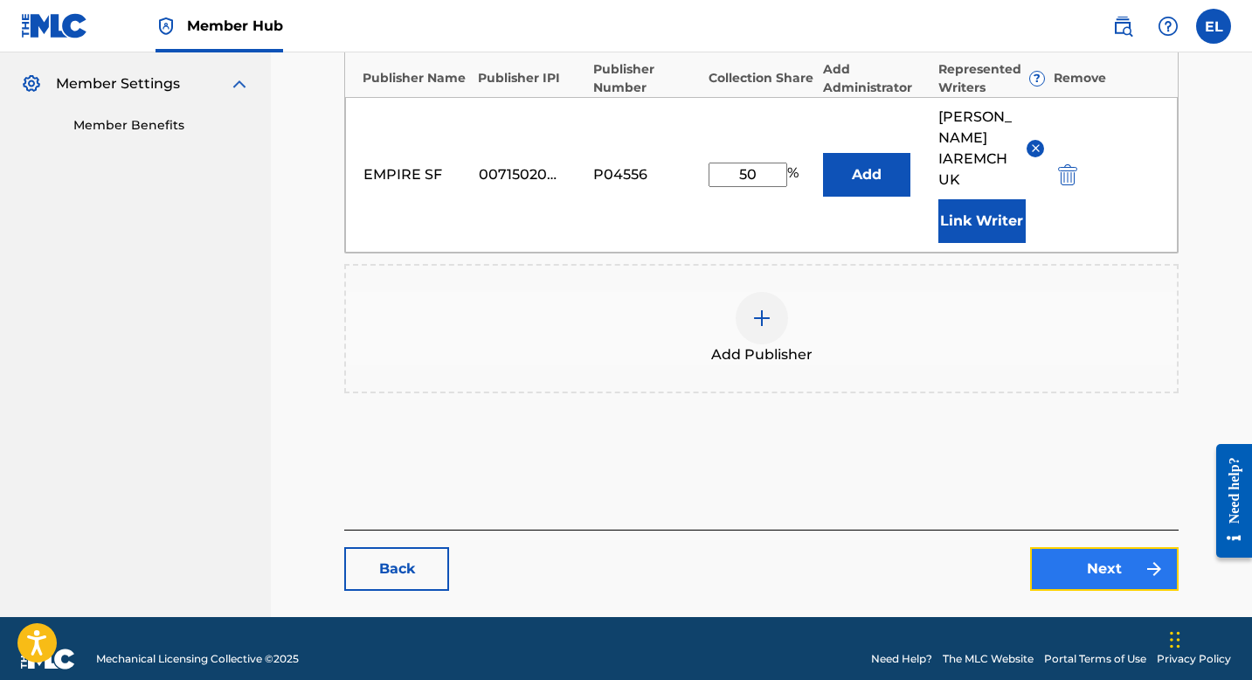
click at [1116, 547] on link "Next" at bounding box center [1104, 569] width 149 height 44
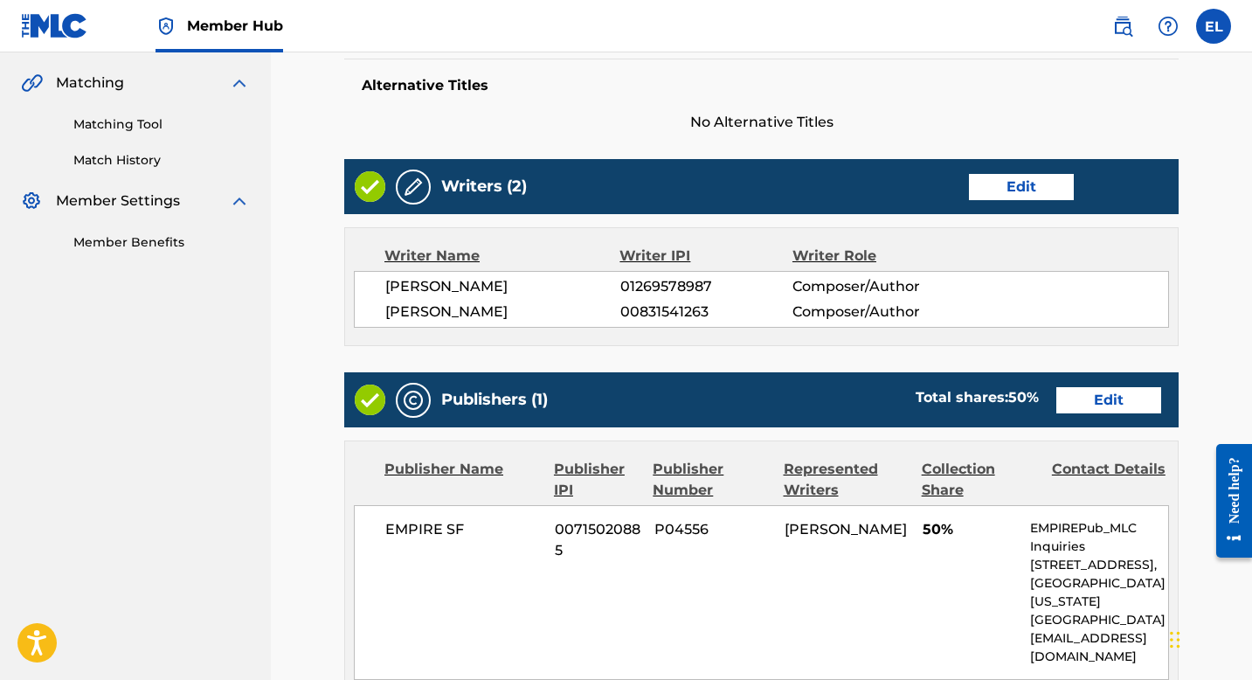
scroll to position [784, 0]
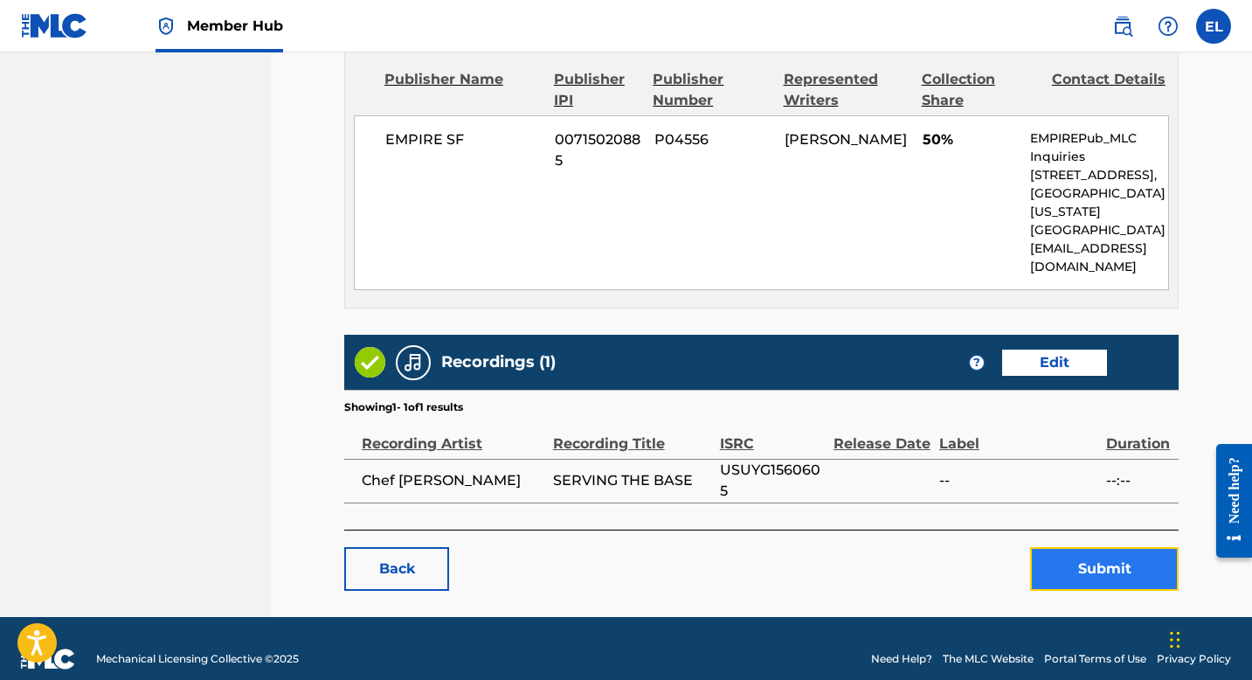
click at [1110, 547] on button "Submit" at bounding box center [1104, 569] width 149 height 44
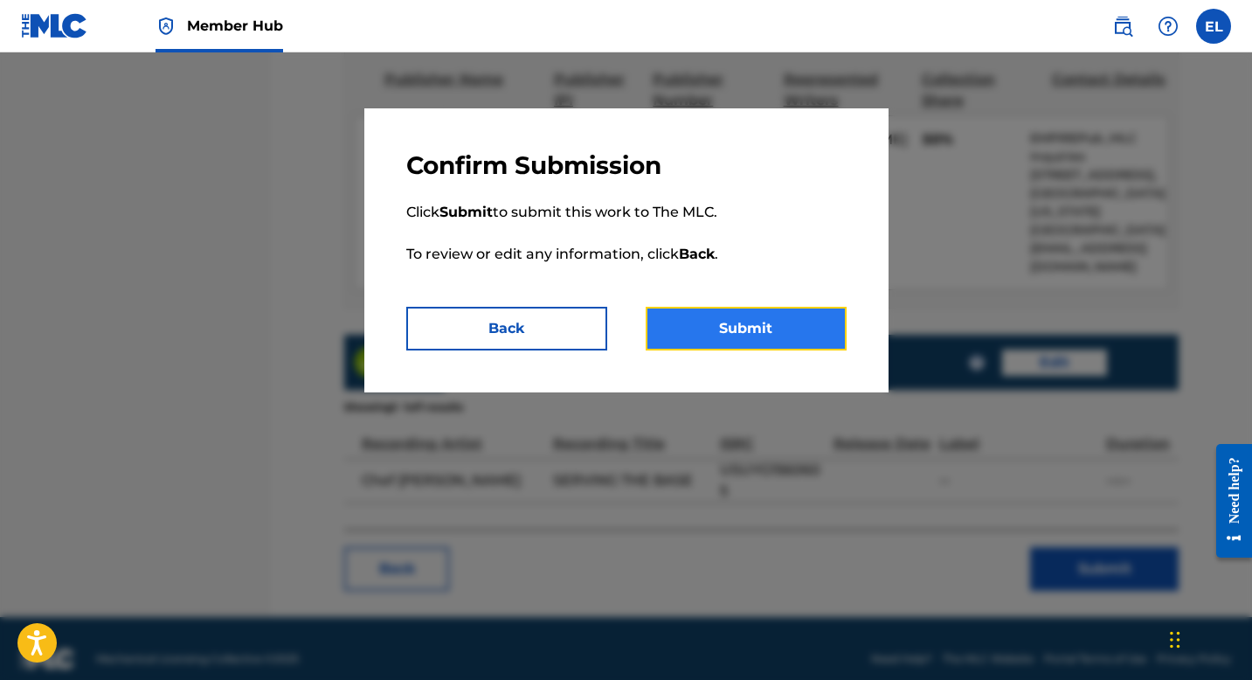
click at [705, 314] on button "Submit" at bounding box center [746, 329] width 201 height 44
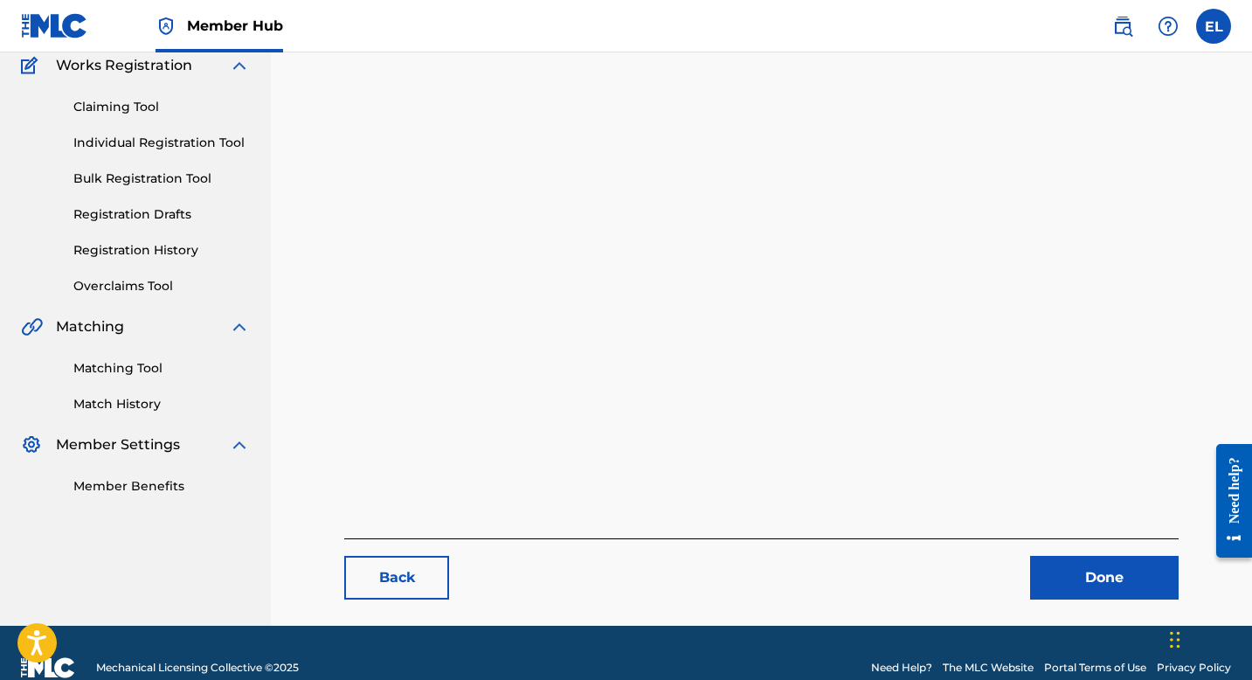
scroll to position [180, 0]
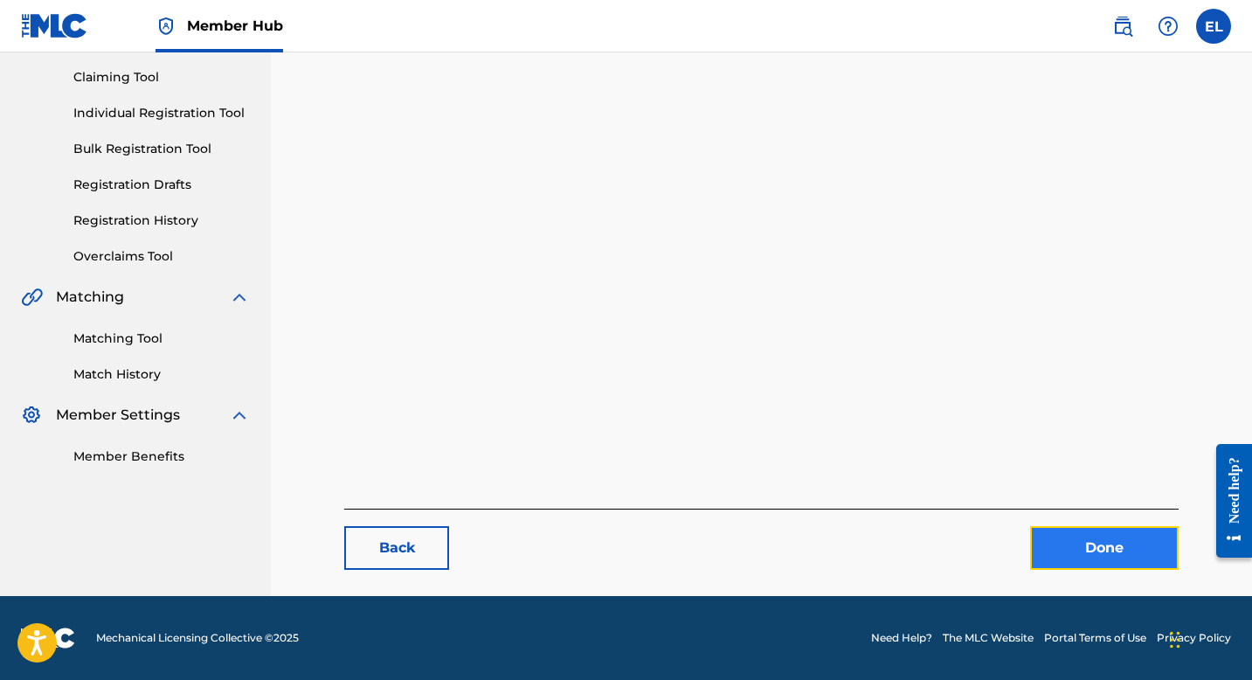
click at [1091, 555] on link "Done" at bounding box center [1104, 548] width 149 height 44
